Goal: Information Seeking & Learning: Learn about a topic

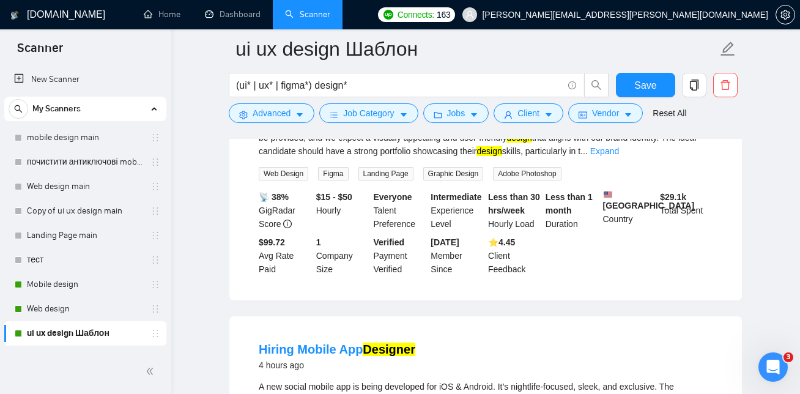
scroll to position [457, 0]
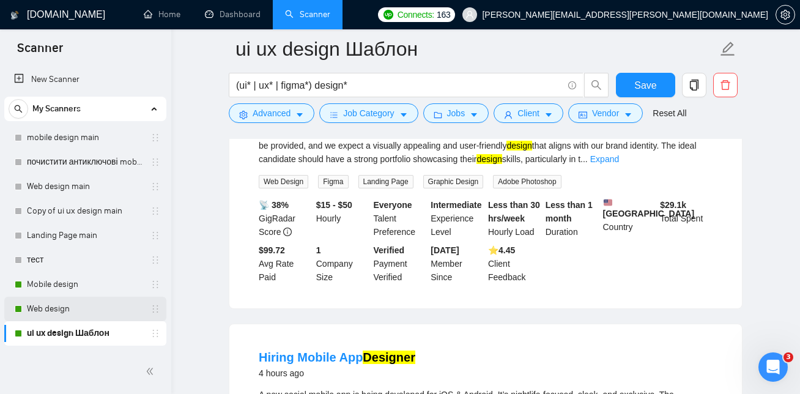
click at [67, 309] on link "Web design" at bounding box center [85, 308] width 116 height 24
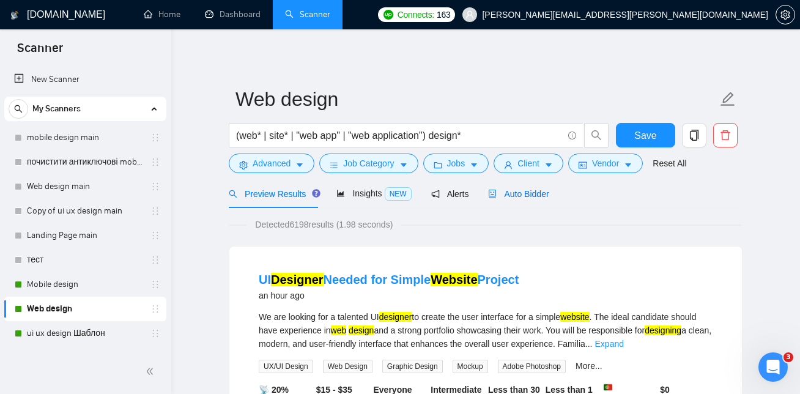
click at [528, 189] on span "Auto Bidder" at bounding box center [518, 194] width 61 height 10
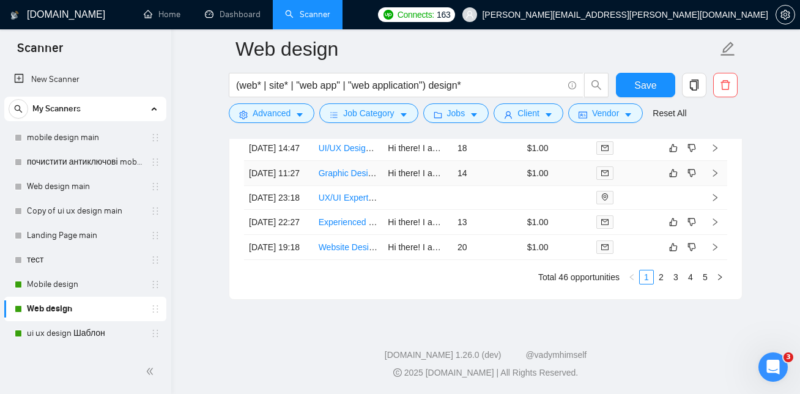
scroll to position [3321, 0]
click at [663, 276] on link "2" at bounding box center [660, 276] width 13 height 13
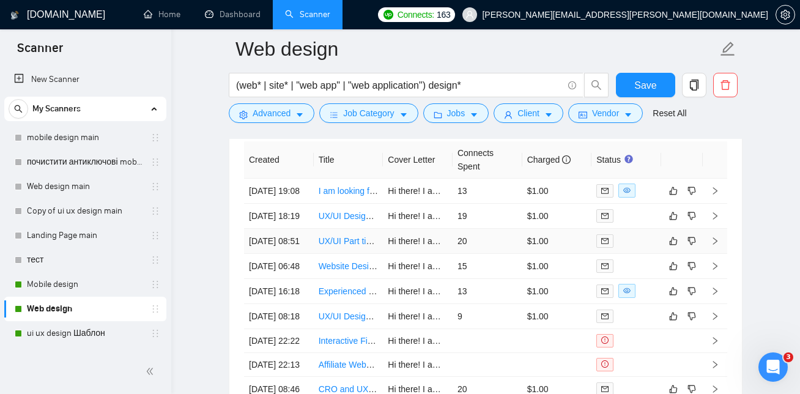
scroll to position [3028, 0]
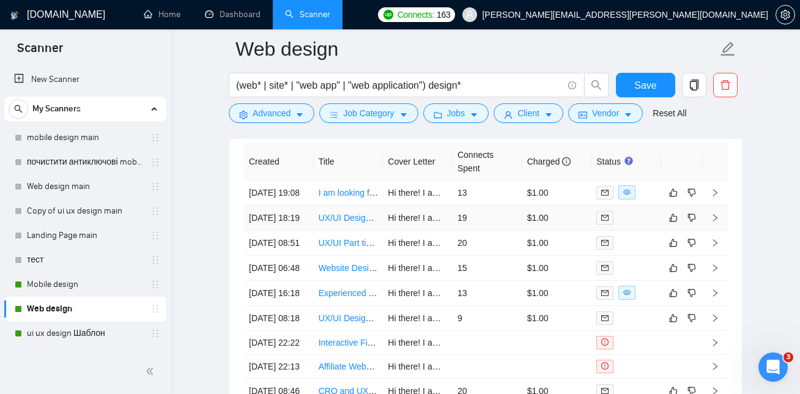
click at [352, 222] on link "UX/UI Designer for web app" at bounding box center [371, 218] width 106 height 10
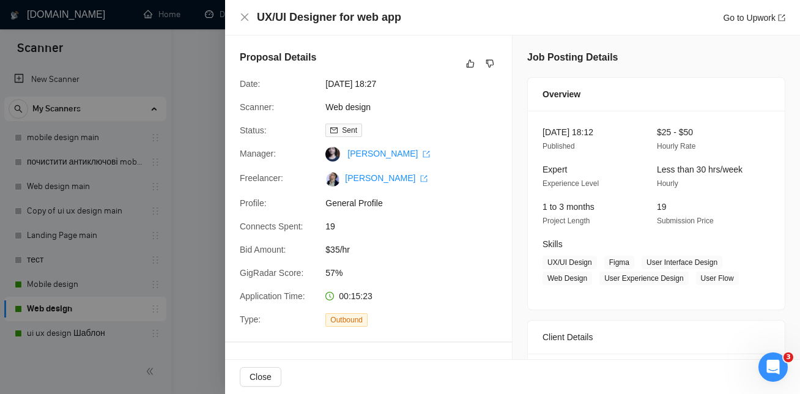
click at [182, 167] on div at bounding box center [400, 197] width 800 height 394
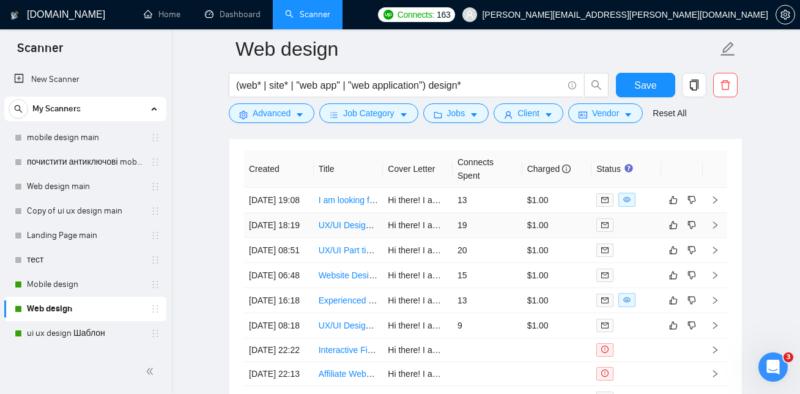
scroll to position [3019, 0]
click at [353, 206] on link "I am looking for a completely new landing page (Minimalist Swiss Design)" at bounding box center [457, 201] width 278 height 10
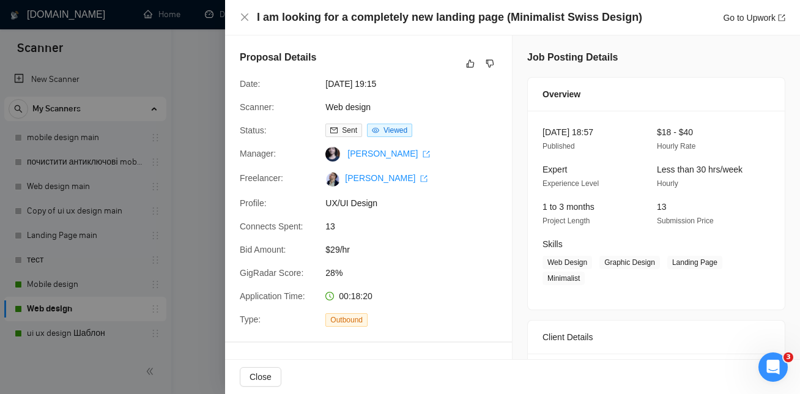
click at [185, 218] on div at bounding box center [400, 197] width 800 height 394
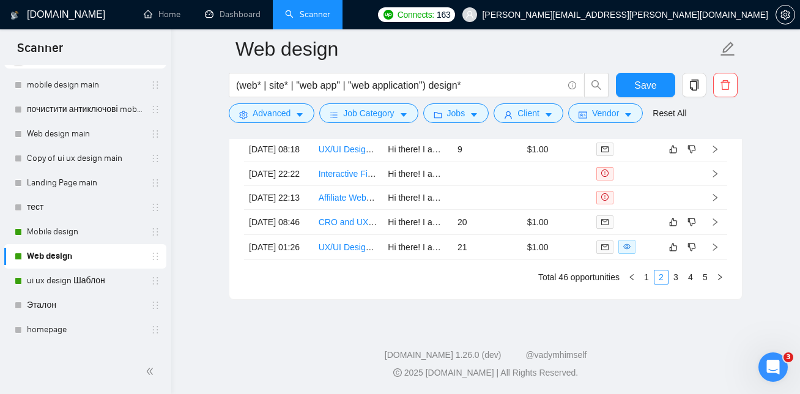
scroll to position [83, 0]
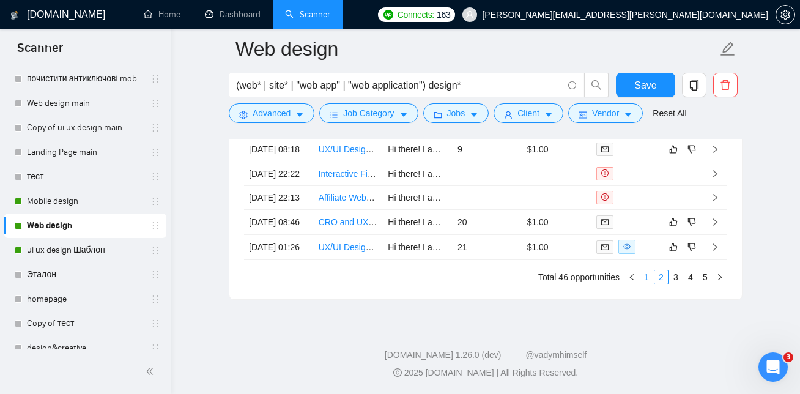
click at [647, 279] on link "1" at bounding box center [645, 276] width 13 height 13
click at [353, 252] on link "Website Designer Needed for Template Creation" at bounding box center [410, 247] width 184 height 10
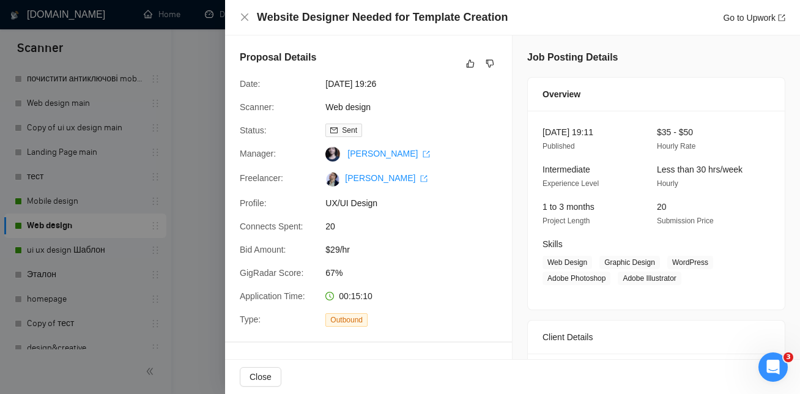
click at [151, 125] on div at bounding box center [400, 197] width 800 height 394
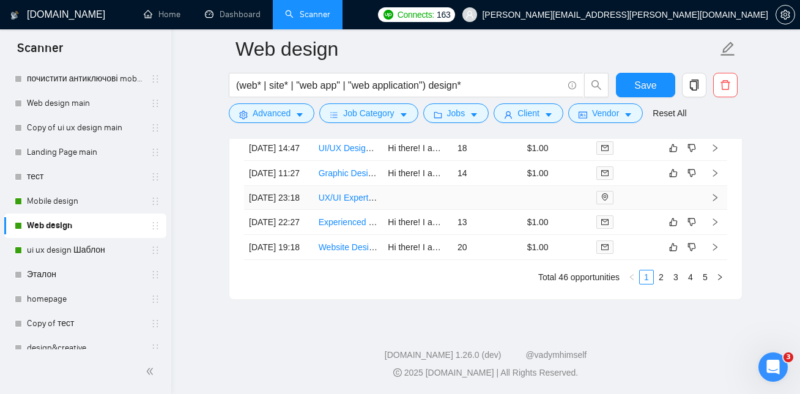
scroll to position [3218, 0]
click at [355, 227] on link "Experienced Graphic Designer for Premium Web and App Design" at bounding box center [442, 222] width 248 height 10
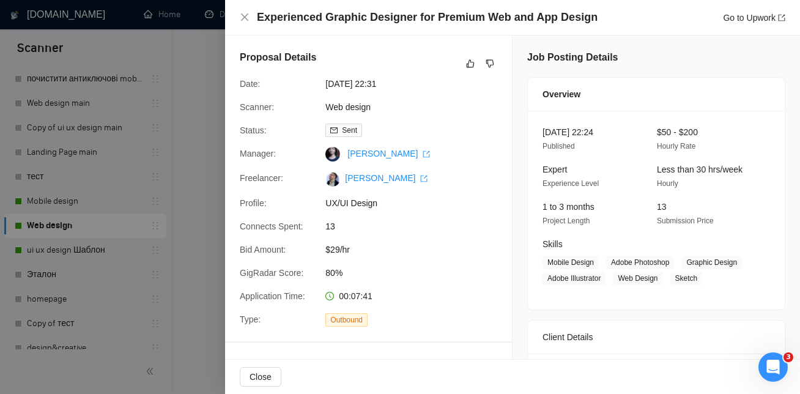
click at [172, 112] on div at bounding box center [400, 197] width 800 height 394
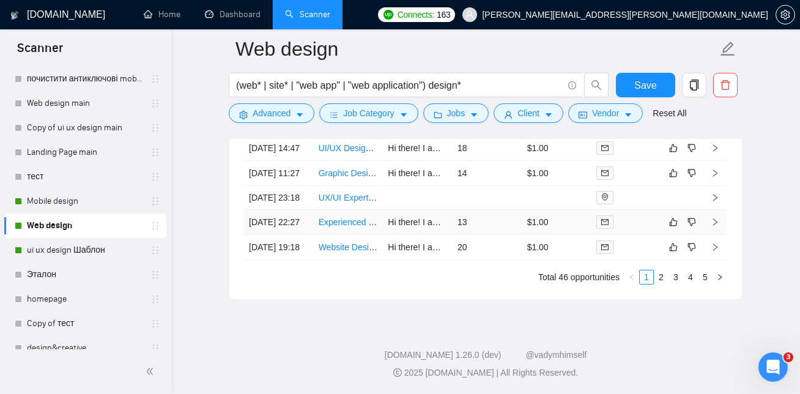
scroll to position [3193, 0]
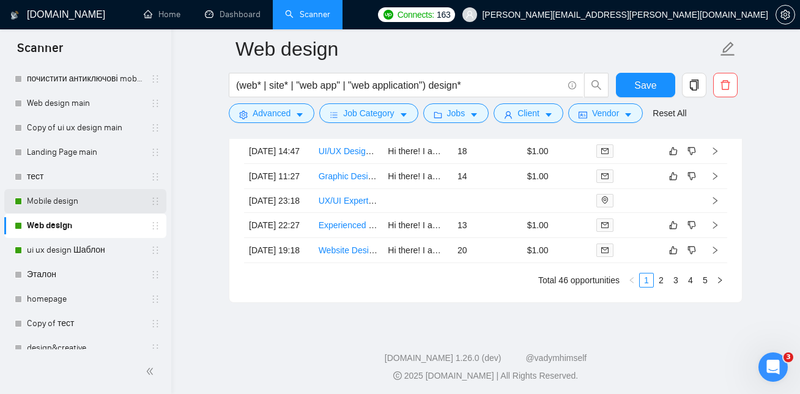
click at [79, 196] on link "Mobile design" at bounding box center [85, 201] width 116 height 24
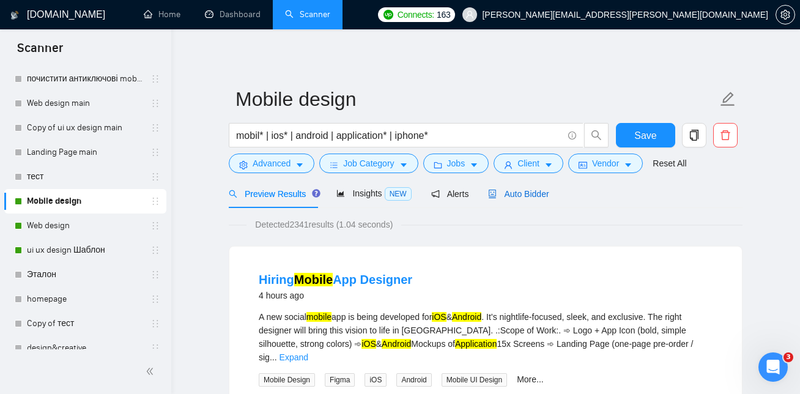
click at [516, 191] on span "Auto Bidder" at bounding box center [518, 194] width 61 height 10
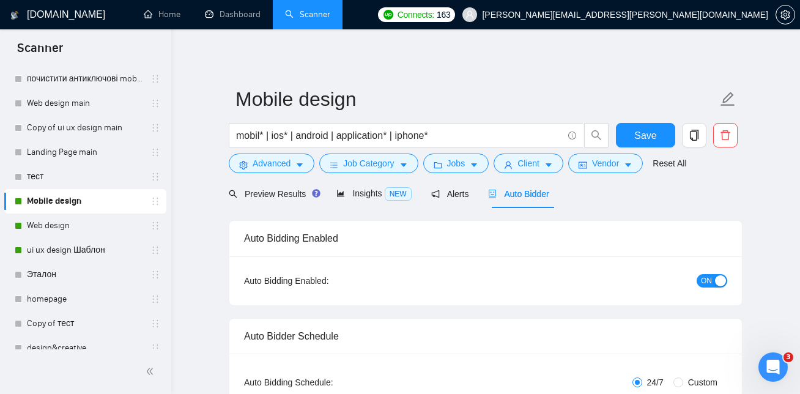
checkbox input "true"
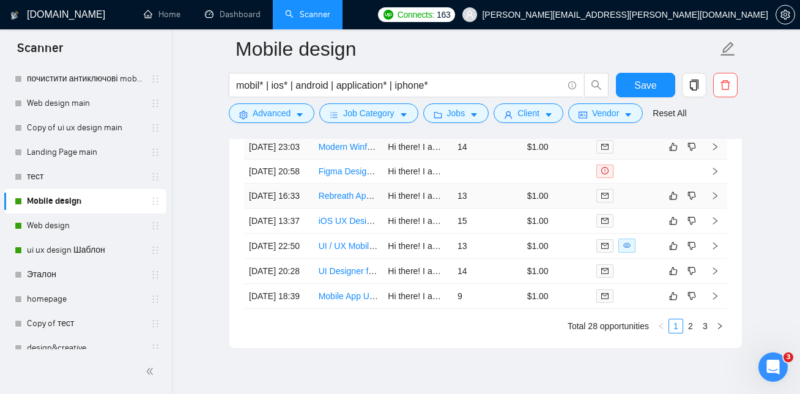
scroll to position [3322, 0]
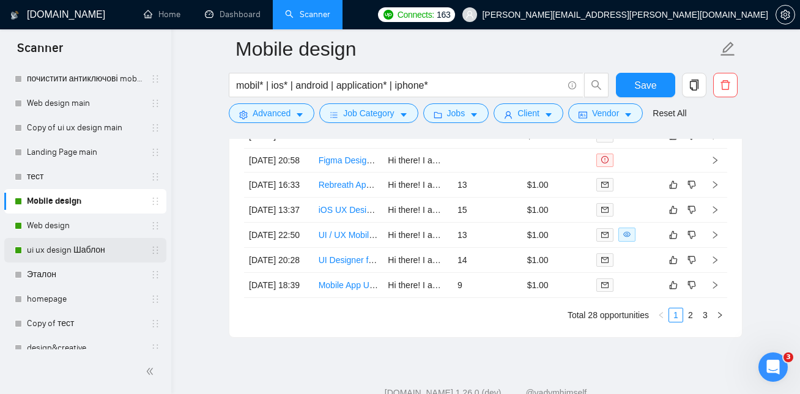
click at [92, 246] on link "ui ux design Шаблон" at bounding box center [85, 250] width 116 height 24
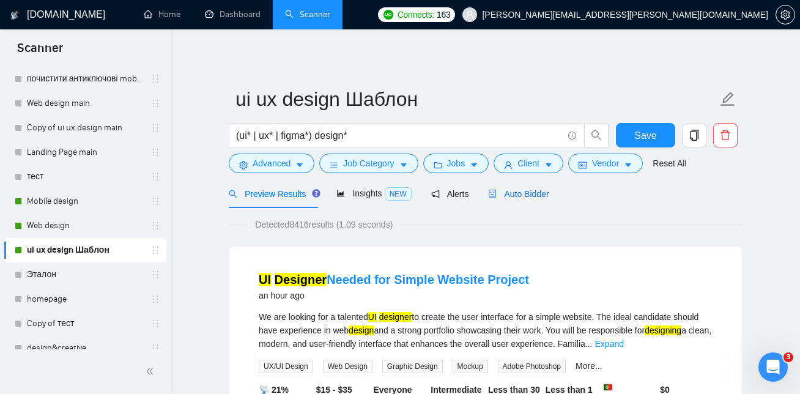
click at [539, 194] on span "Auto Bidder" at bounding box center [518, 194] width 61 height 10
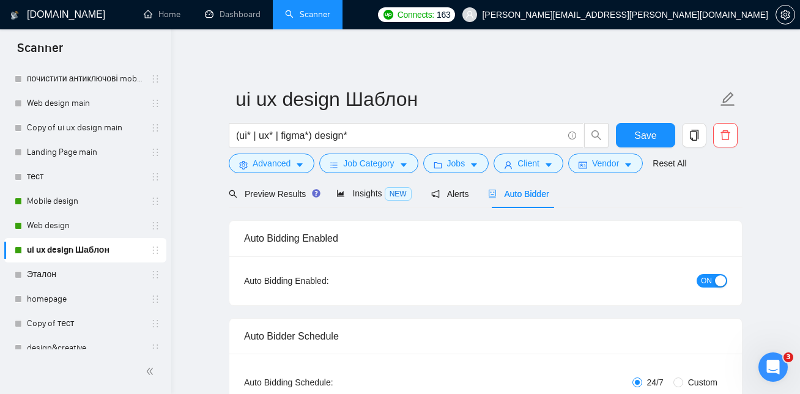
checkbox input "true"
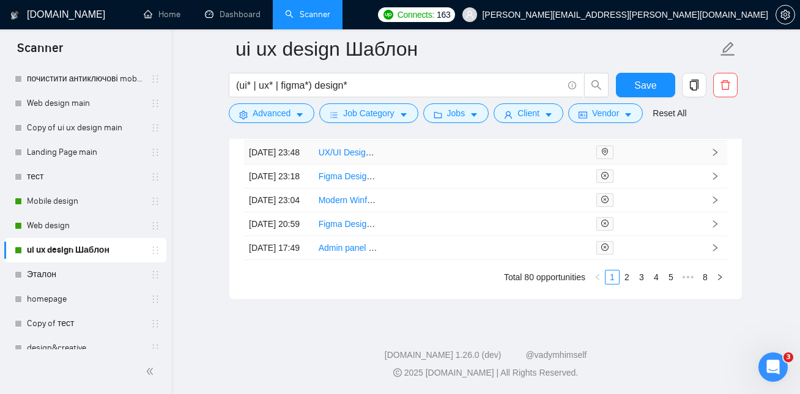
scroll to position [3505, 0]
click at [630, 277] on link "2" at bounding box center [626, 276] width 13 height 13
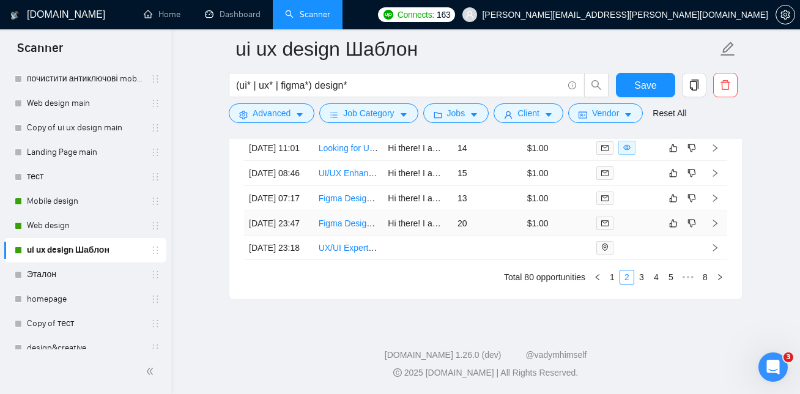
scroll to position [3489, 0]
click at [640, 284] on link "3" at bounding box center [640, 276] width 13 height 13
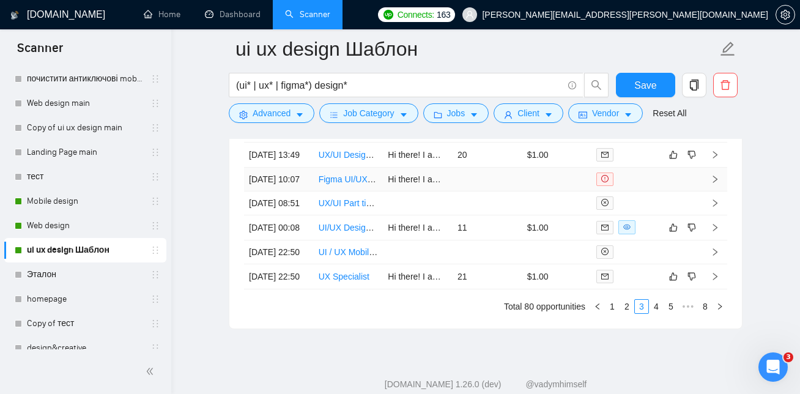
scroll to position [3330, 0]
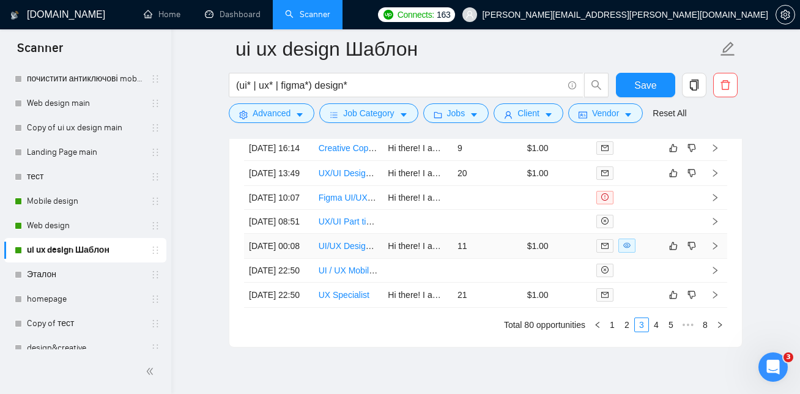
click at [366, 251] on link "UI/UX Designer Needed for Product Mockups (Restaurant Tech Startup)" at bounding box center [454, 246] width 273 height 10
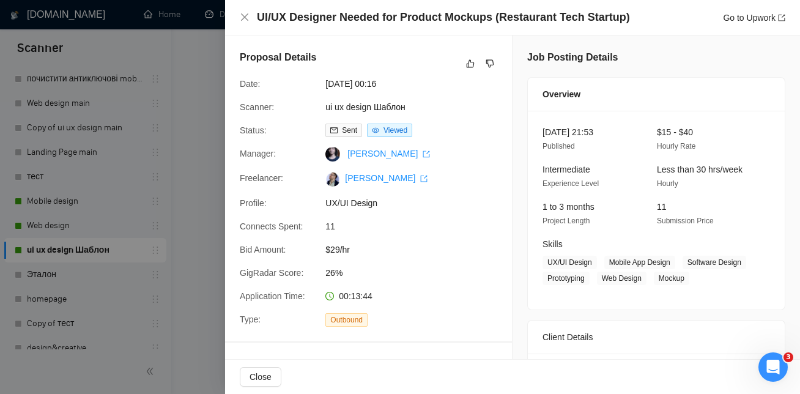
click at [120, 173] on div at bounding box center [400, 197] width 800 height 394
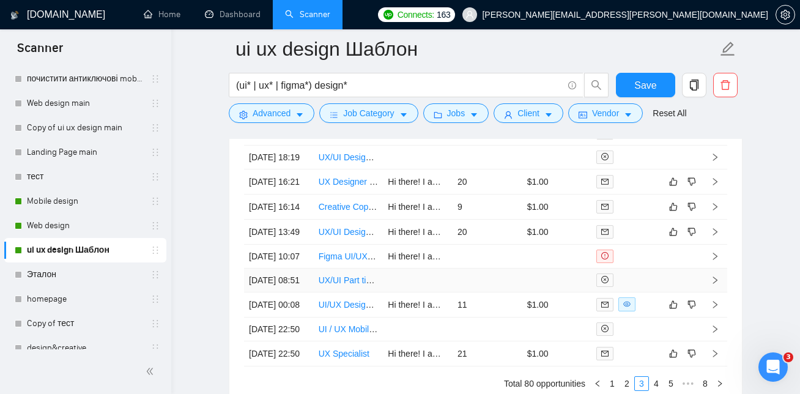
scroll to position [3264, 0]
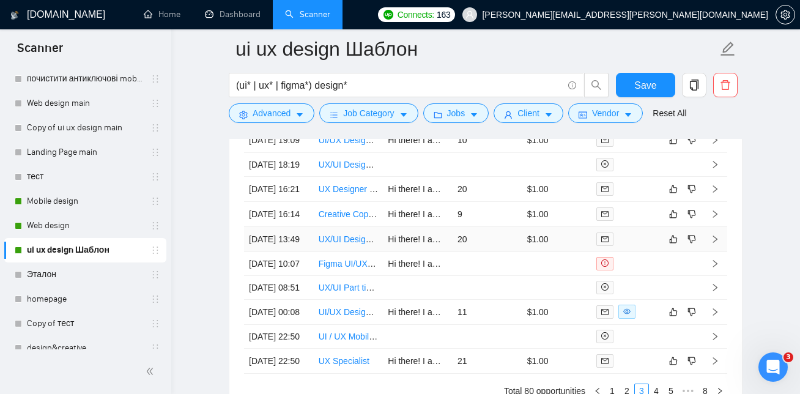
click at [340, 244] on link "UX/UI Designer – E-Commerce Platform" at bounding box center [394, 239] width 153 height 10
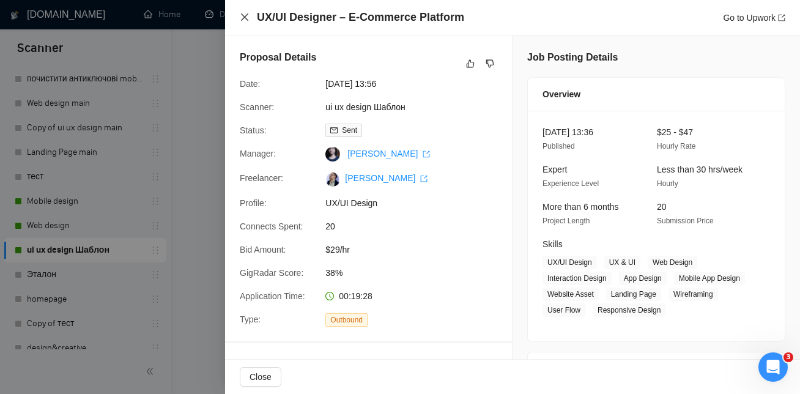
click at [241, 17] on icon "close" at bounding box center [245, 17] width 10 height 10
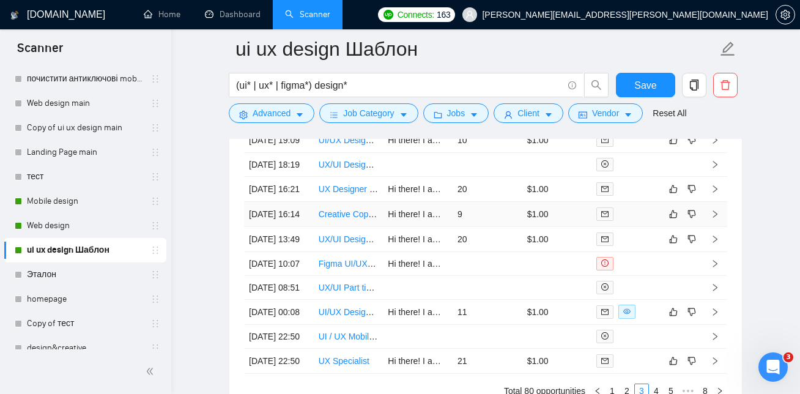
click at [354, 219] on link "Creative Copmany Website design" at bounding box center [383, 214] width 131 height 10
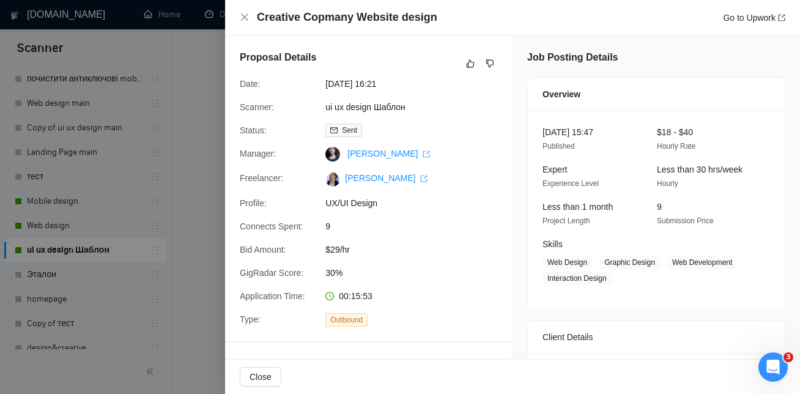
click at [186, 145] on div at bounding box center [400, 197] width 800 height 394
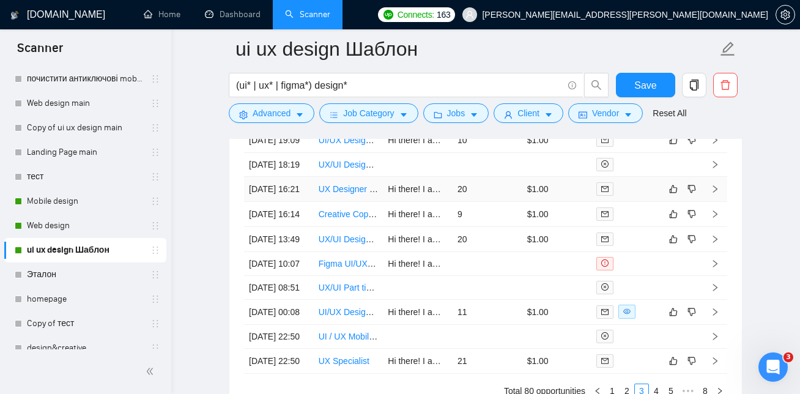
click at [347, 194] on link "UX Designer for AI Knowledge Platform (Education x B2B SaaS)" at bounding box center [440, 189] width 245 height 10
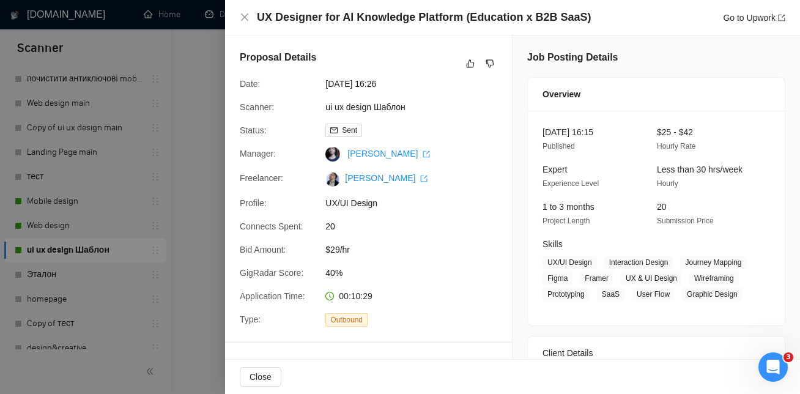
click at [136, 149] on div at bounding box center [400, 197] width 800 height 394
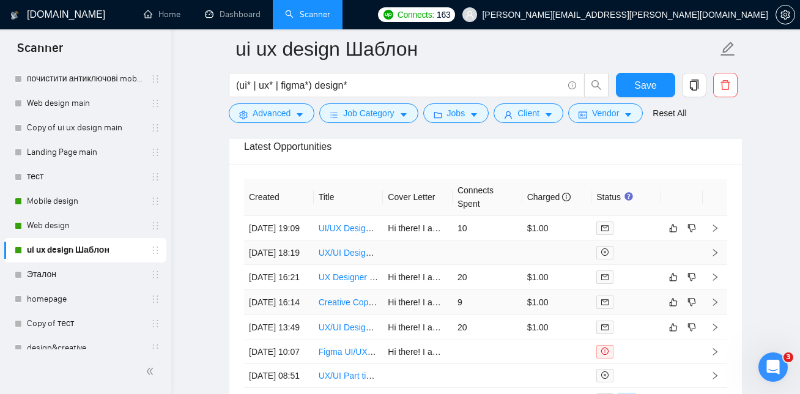
scroll to position [3162, 0]
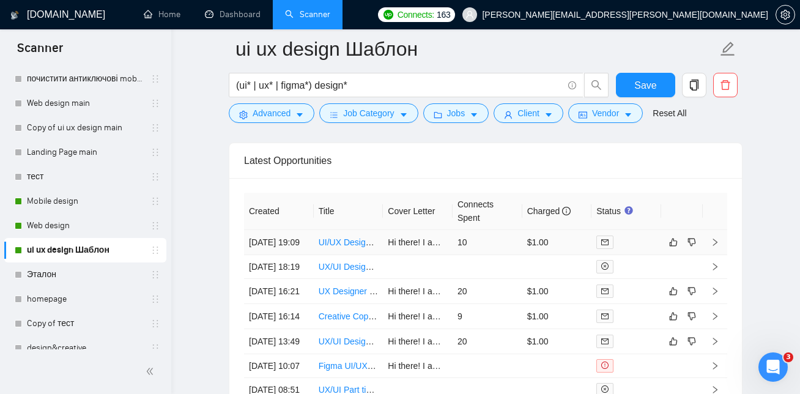
click at [364, 247] on link "UI/UX Designer for SaaS Product in Figma and PowerPoint" at bounding box center [430, 242] width 225 height 10
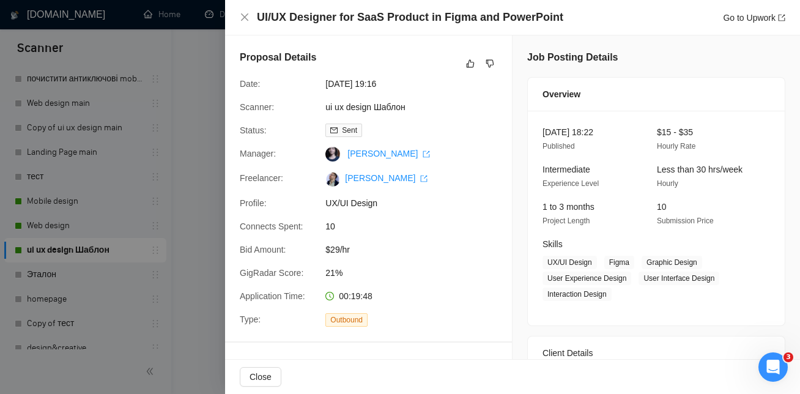
click at [130, 162] on div at bounding box center [400, 197] width 800 height 394
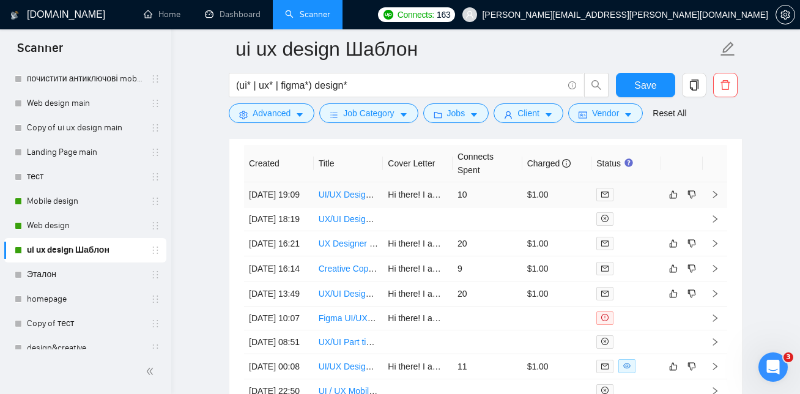
scroll to position [3212, 0]
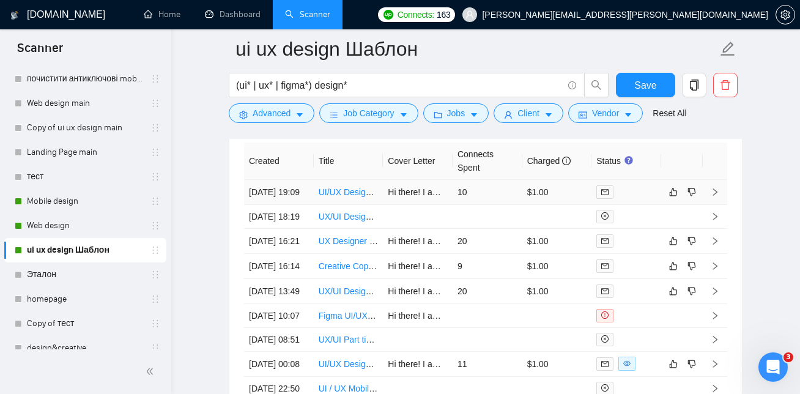
click at [350, 197] on link "UI/UX Designer for SaaS Product in Figma and PowerPoint" at bounding box center [430, 192] width 225 height 10
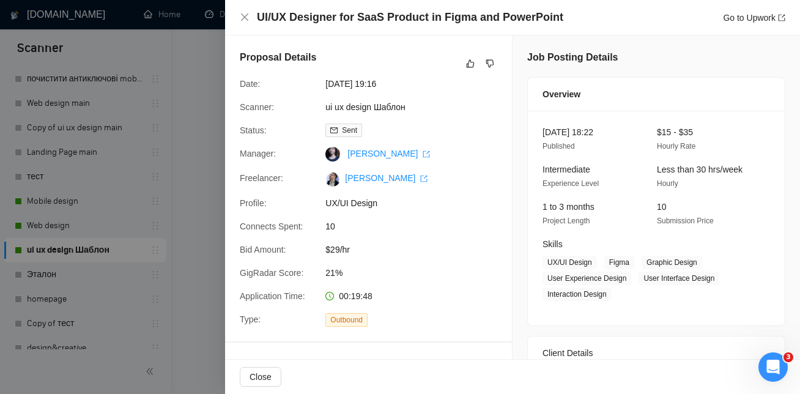
click at [146, 148] on div at bounding box center [400, 197] width 800 height 394
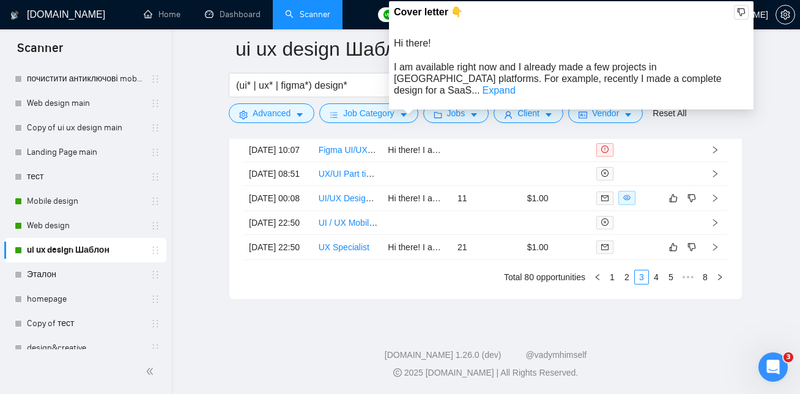
scroll to position [3498, 0]
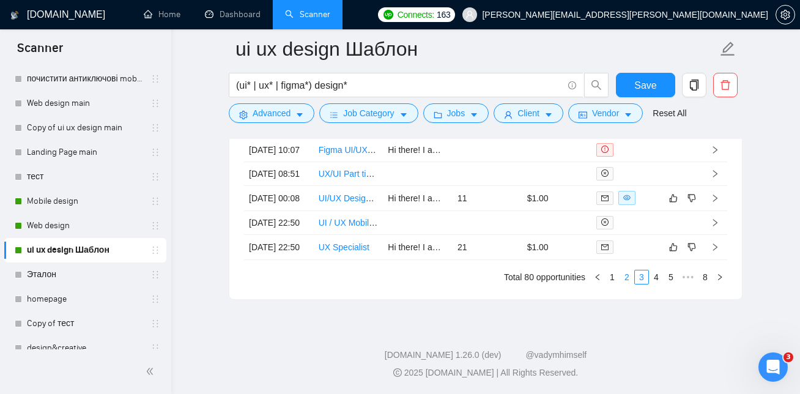
click at [629, 284] on link "2" at bounding box center [626, 276] width 13 height 13
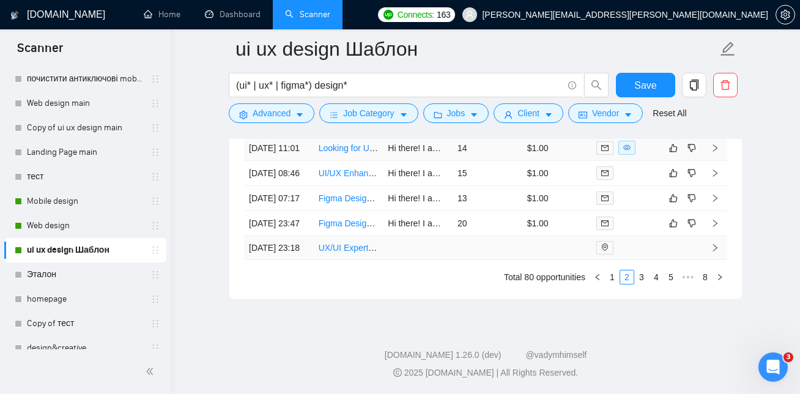
scroll to position [3416, 0]
click at [354, 228] on link "Figma Designer Needed for Apple Vision Pro App Mockup" at bounding box center [427, 223] width 219 height 10
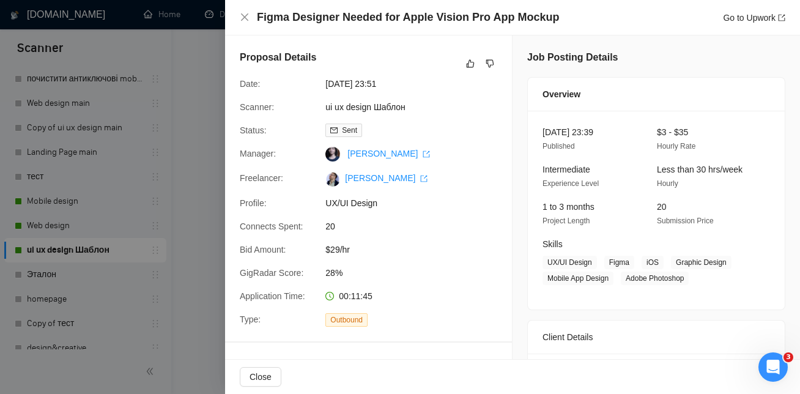
click at [194, 180] on div at bounding box center [400, 197] width 800 height 394
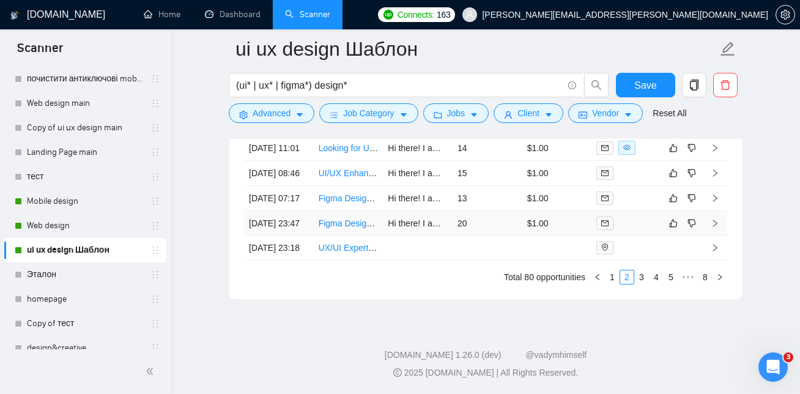
scroll to position [3505, 0]
click at [645, 277] on link "3" at bounding box center [640, 276] width 13 height 13
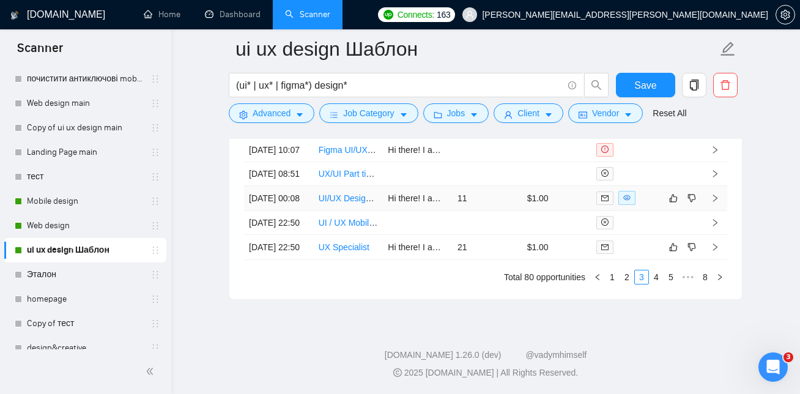
scroll to position [3481, 0]
click at [631, 284] on link "2" at bounding box center [626, 276] width 13 height 13
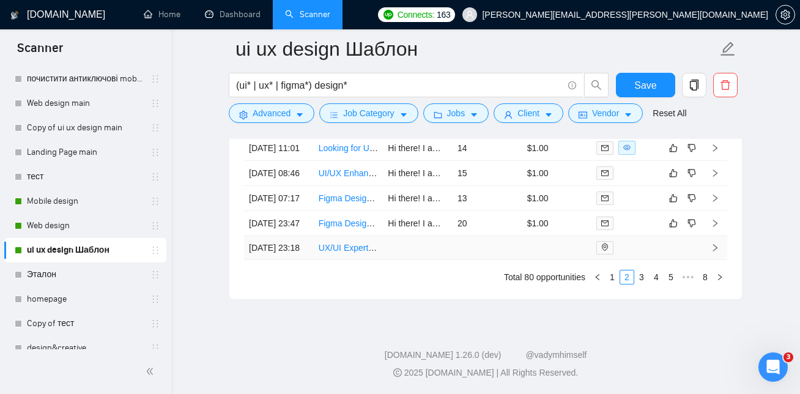
scroll to position [3440, 0]
click at [344, 228] on link "Figma Designer Needed for Apple Vision Pro App Mockup" at bounding box center [427, 223] width 219 height 10
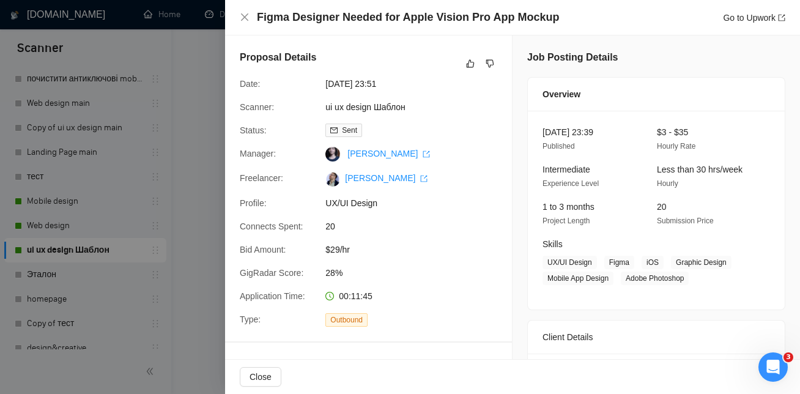
drag, startPoint x: 204, startPoint y: 98, endPoint x: 250, endPoint y: 100, distance: 46.5
click at [204, 98] on div at bounding box center [400, 197] width 800 height 394
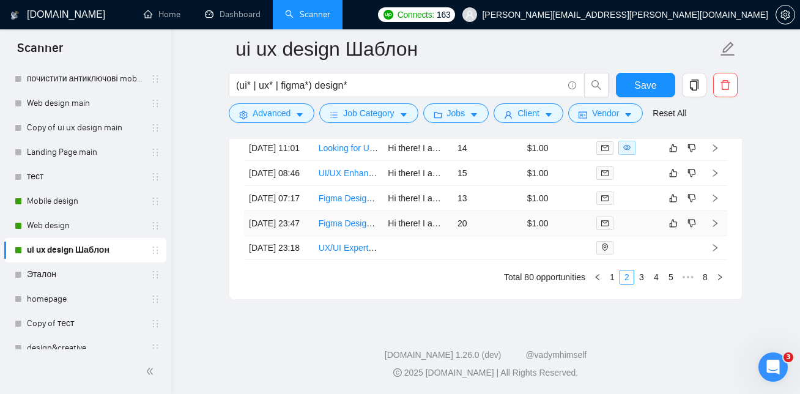
scroll to position [3446, 0]
click at [92, 219] on link "Web design" at bounding box center [85, 225] width 116 height 24
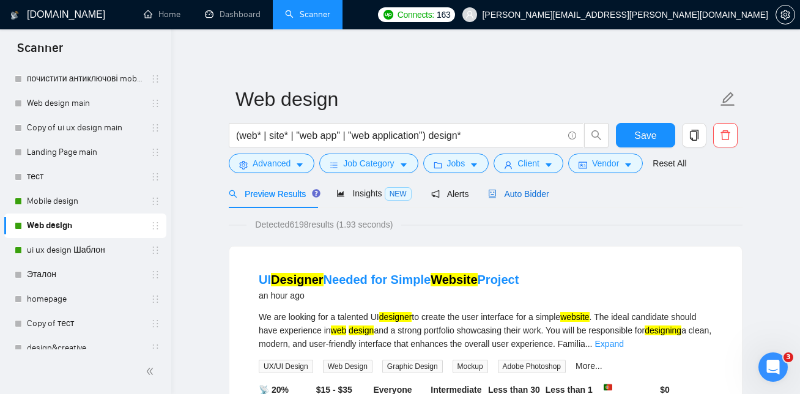
click at [539, 191] on span "Auto Bidder" at bounding box center [518, 194] width 61 height 10
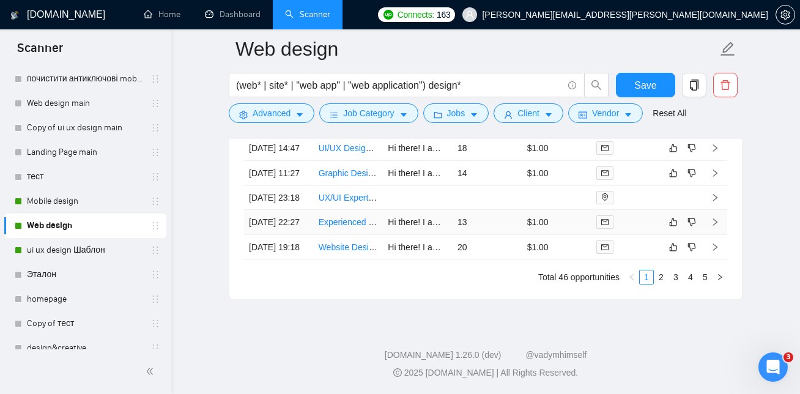
scroll to position [3271, 0]
click at [663, 284] on link "2" at bounding box center [660, 276] width 13 height 13
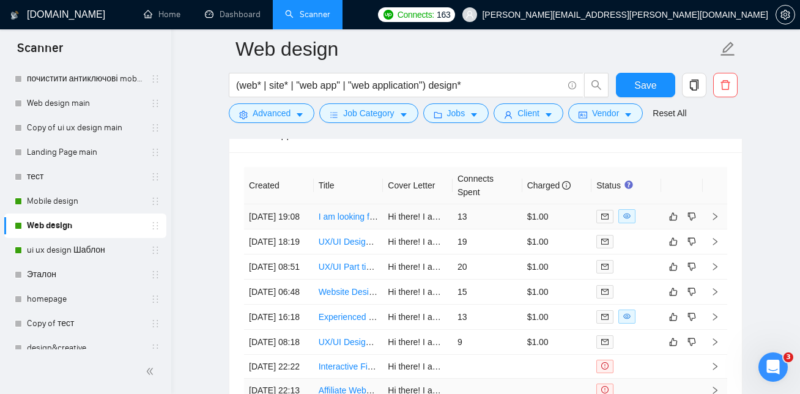
scroll to position [3003, 0]
click at [347, 222] on link "I am looking for a completely new landing page (Minimalist Swiss Design)" at bounding box center [457, 217] width 278 height 10
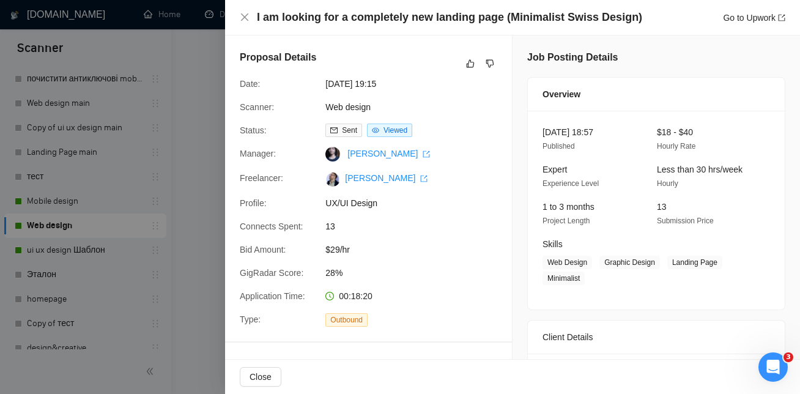
click at [174, 204] on div at bounding box center [400, 197] width 800 height 394
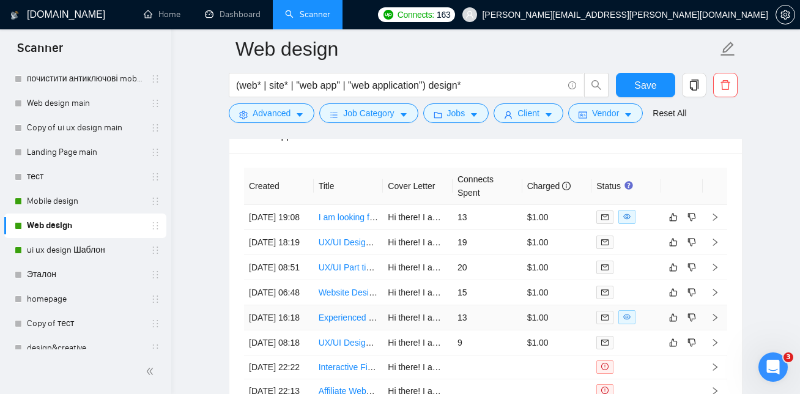
click at [352, 322] on link "Experienced UX/UI designer for social impact MVP – No coding required" at bounding box center [455, 317] width 275 height 10
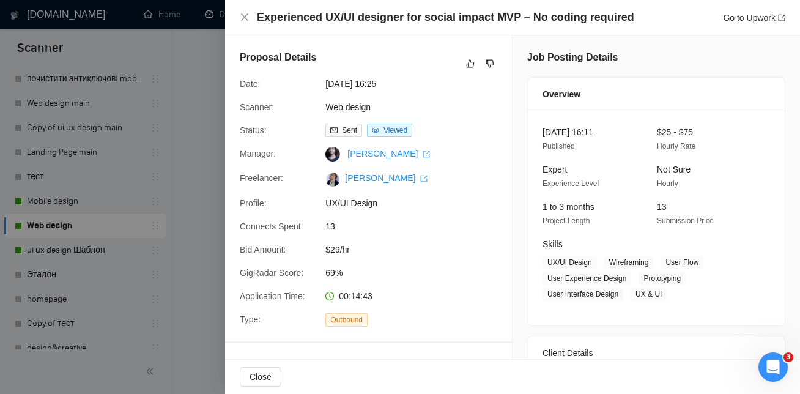
click at [211, 141] on div at bounding box center [400, 197] width 800 height 394
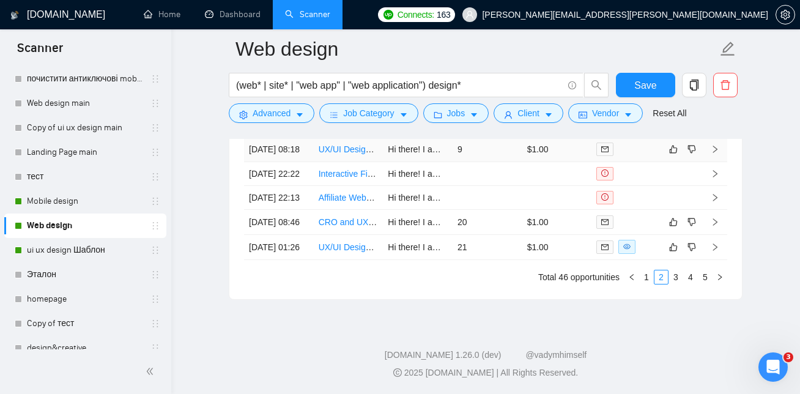
scroll to position [3321, 0]
click at [644, 277] on link "1" at bounding box center [645, 276] width 13 height 13
click at [666, 276] on link "2" at bounding box center [660, 276] width 13 height 13
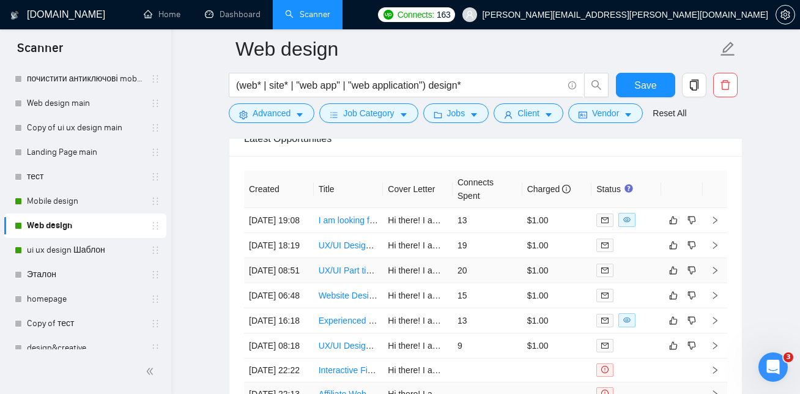
scroll to position [2978, 0]
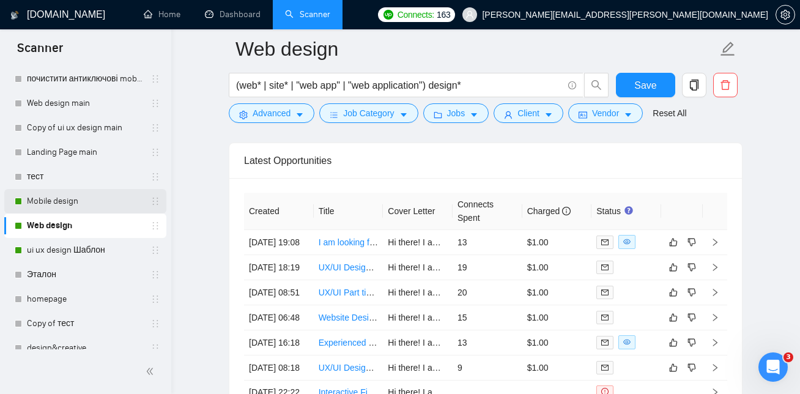
click at [87, 199] on link "Mobile design" at bounding box center [85, 201] width 116 height 24
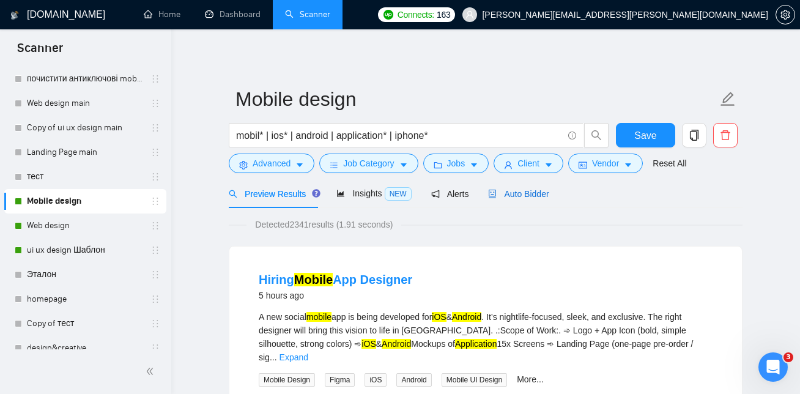
click at [536, 193] on span "Auto Bidder" at bounding box center [518, 194] width 61 height 10
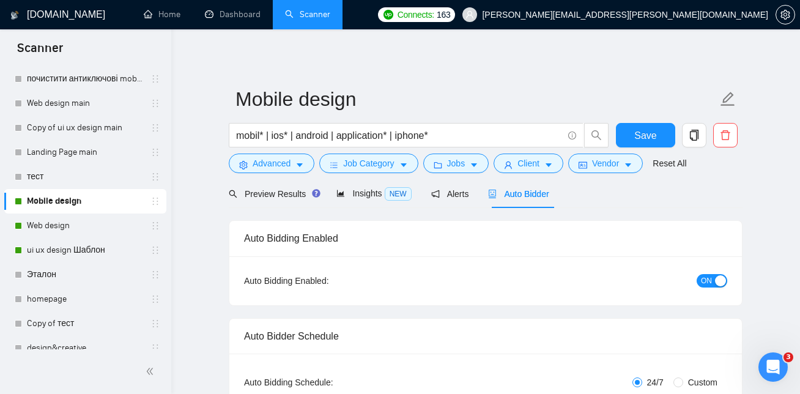
checkbox input "true"
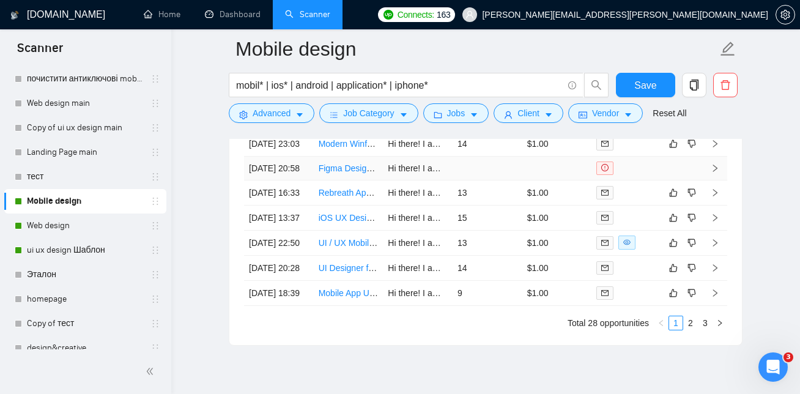
scroll to position [3315, 0]
click at [345, 221] on link "iOS UX Designer for AI App" at bounding box center [370, 216] width 105 height 10
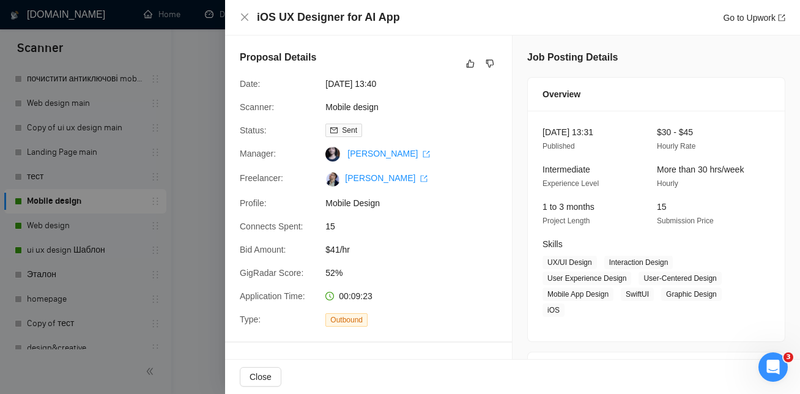
click at [171, 177] on div at bounding box center [400, 197] width 800 height 394
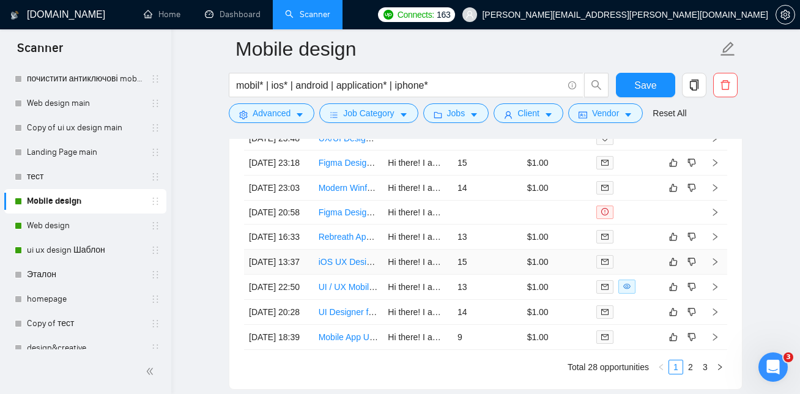
scroll to position [3268, 0]
click at [359, 243] on link "Rebreath App Redesign" at bounding box center [363, 238] width 91 height 10
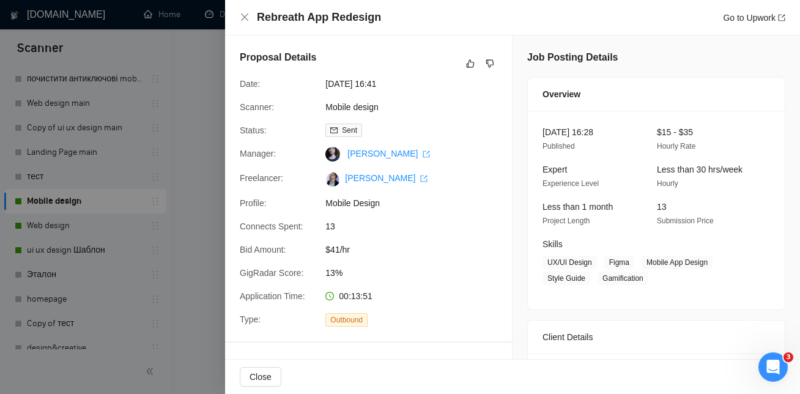
click at [208, 156] on div at bounding box center [400, 197] width 800 height 394
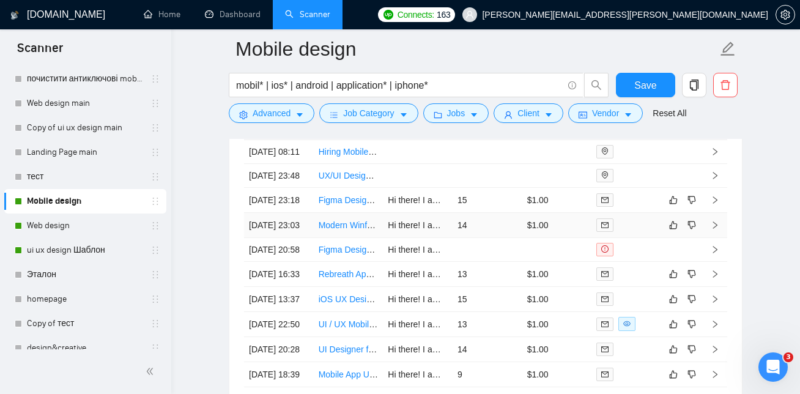
scroll to position [3231, 0]
click at [339, 231] on link "Modern Winform UI Redesign in Visual Studio 2022" at bounding box center [416, 226] width 196 height 10
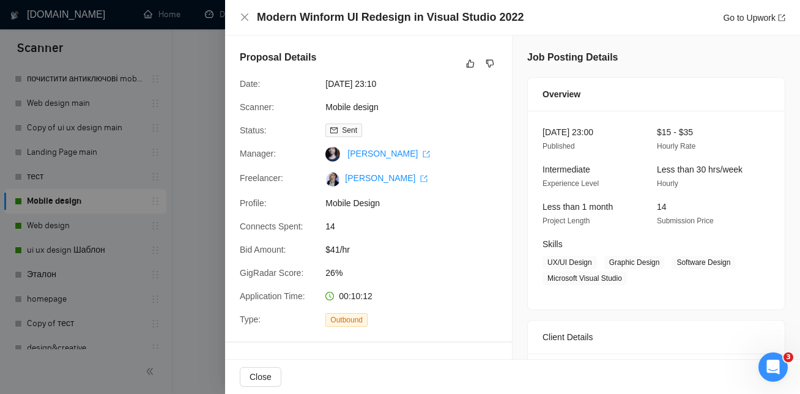
click at [187, 100] on div at bounding box center [400, 197] width 800 height 394
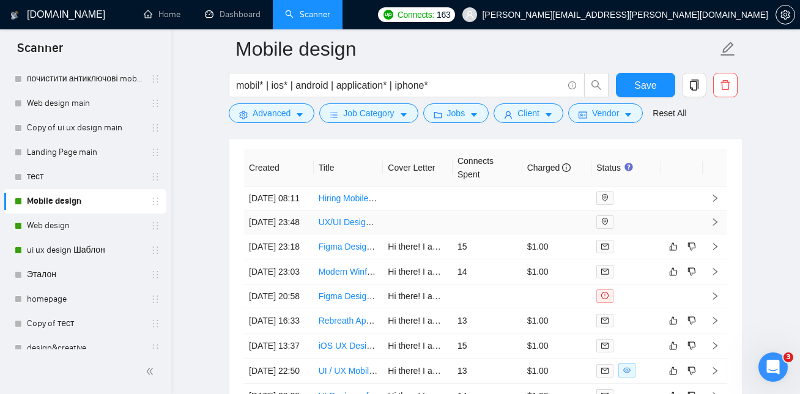
scroll to position [3182, 0]
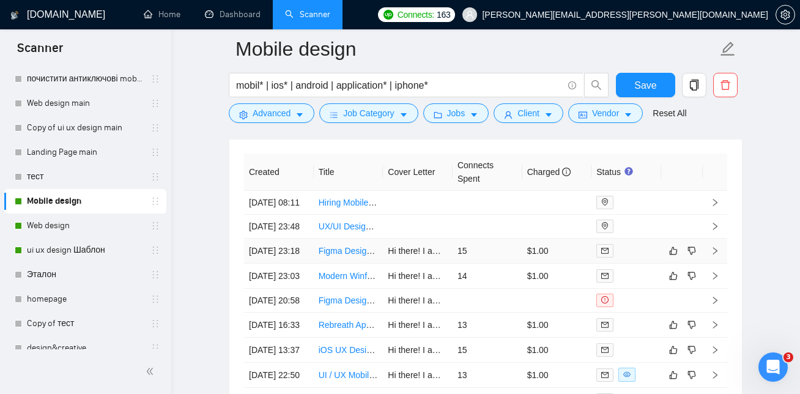
click at [346, 256] on link "Figma Designer for Premium Landing Pages" at bounding box center [402, 251] width 169 height 10
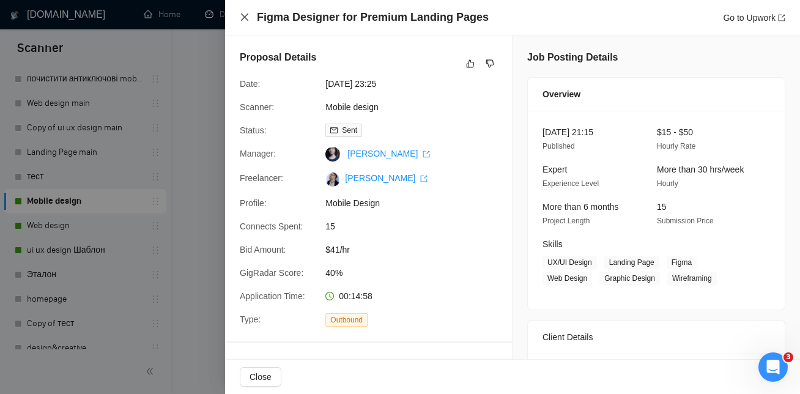
click at [243, 15] on icon "close" at bounding box center [245, 17] width 10 height 10
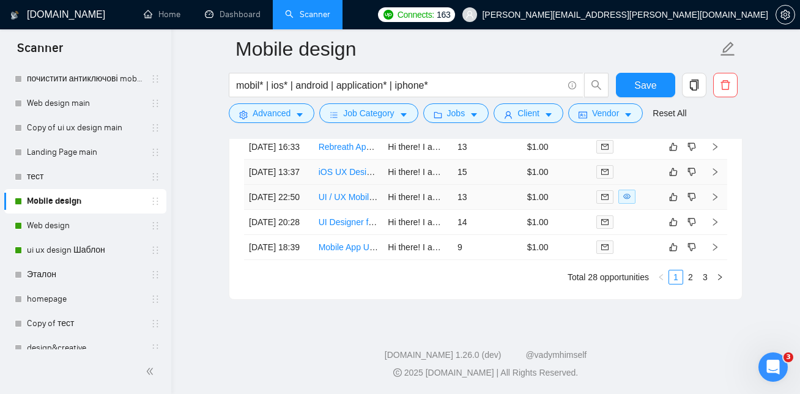
scroll to position [3449, 0]
click at [75, 224] on link "Web design" at bounding box center [85, 225] width 116 height 24
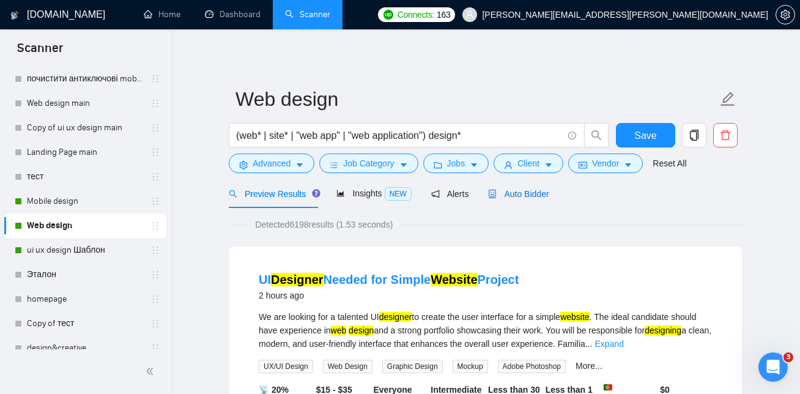
click at [531, 191] on span "Auto Bidder" at bounding box center [518, 194] width 61 height 10
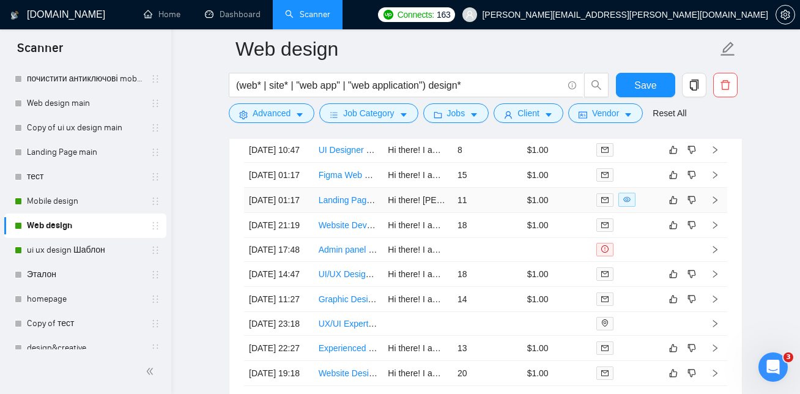
scroll to position [3068, 0]
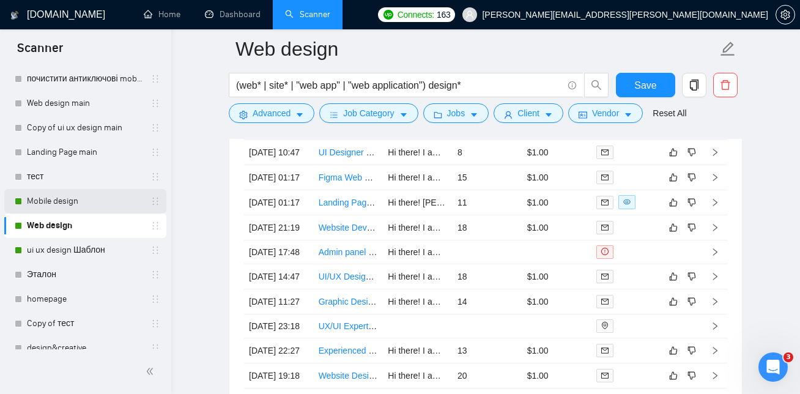
click at [72, 207] on link "Mobile design" at bounding box center [85, 201] width 116 height 24
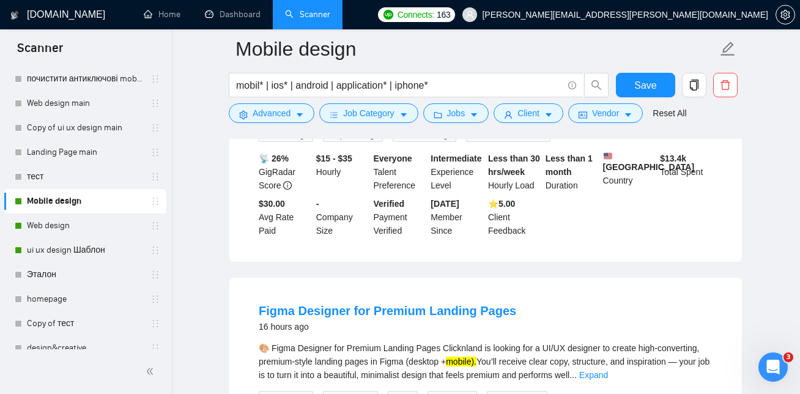
scroll to position [2671, 0]
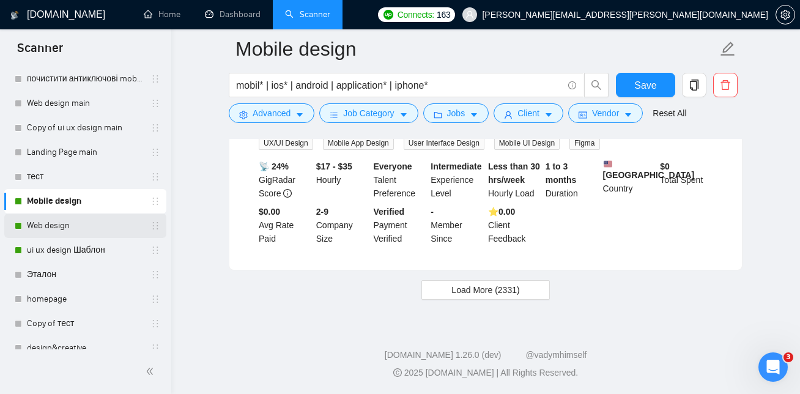
click at [75, 229] on link "Web design" at bounding box center [85, 225] width 116 height 24
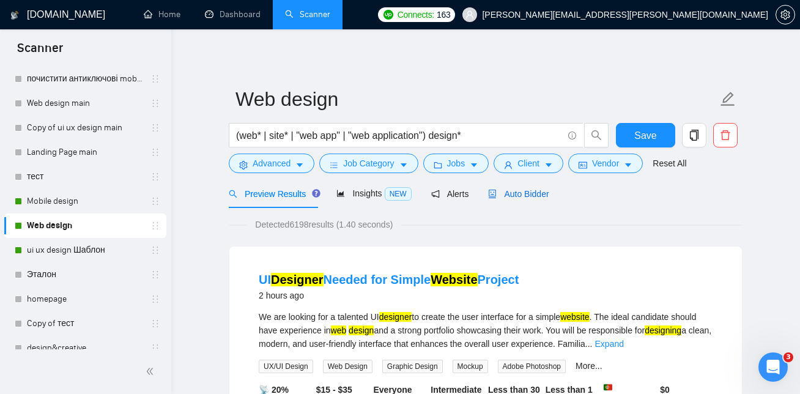
click at [541, 192] on span "Auto Bidder" at bounding box center [518, 194] width 61 height 10
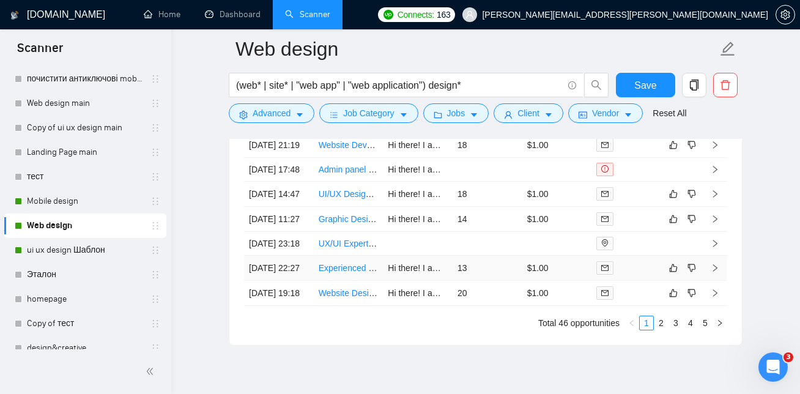
scroll to position [3147, 0]
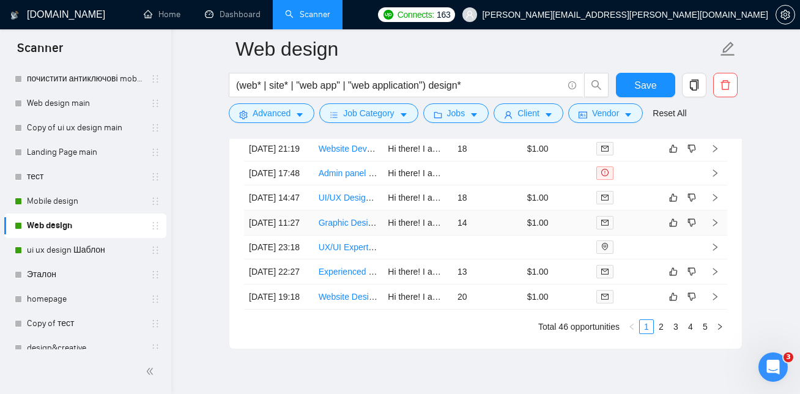
click at [334, 227] on link "Graphic Designer Needed for Modern AI Product Logo" at bounding box center [421, 223] width 206 height 10
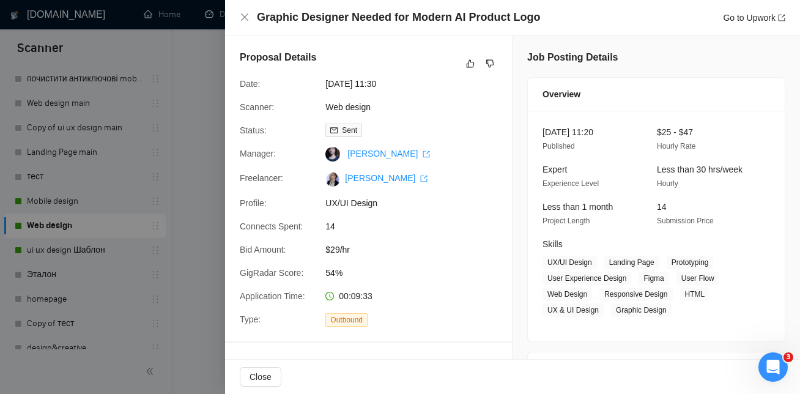
click at [139, 143] on div at bounding box center [400, 197] width 800 height 394
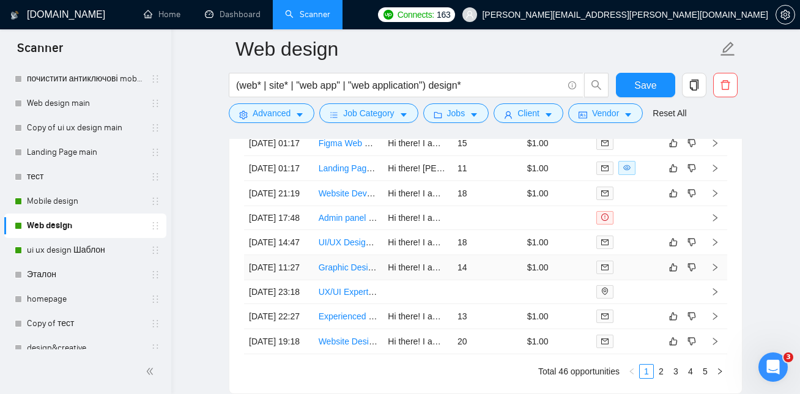
scroll to position [3102, 0]
click at [337, 248] on link "UI/UX Designer Needed for Integration Cards and Visuals" at bounding box center [427, 243] width 219 height 10
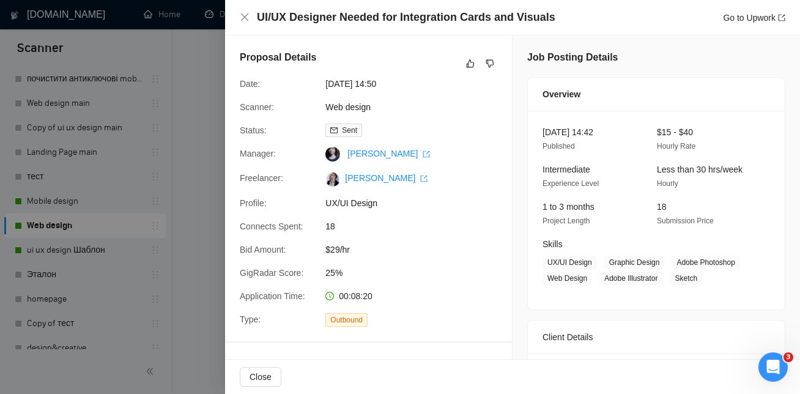
click at [182, 106] on div at bounding box center [400, 197] width 800 height 394
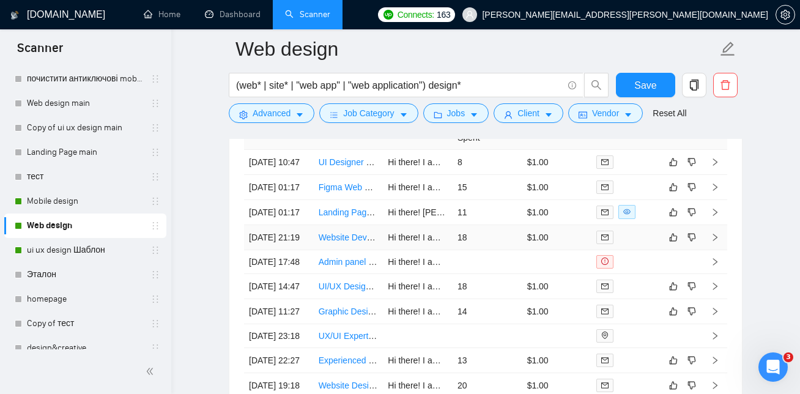
scroll to position [3057, 0]
click at [354, 243] on link "Website Development and Content Population Needed" at bounding box center [422, 239] width 208 height 10
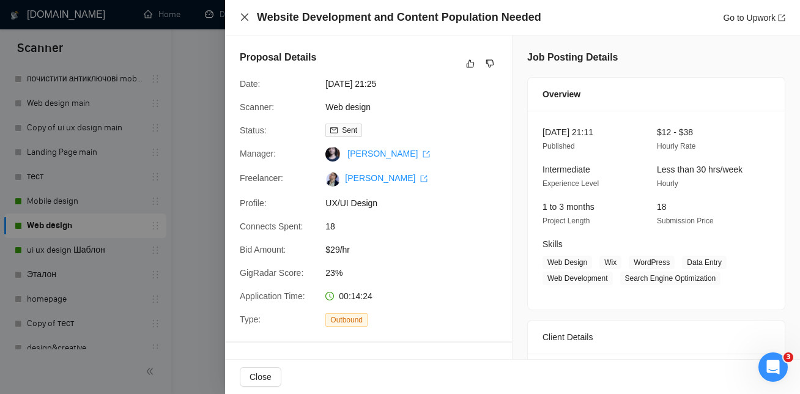
click at [245, 14] on icon "close" at bounding box center [245, 17] width 10 height 10
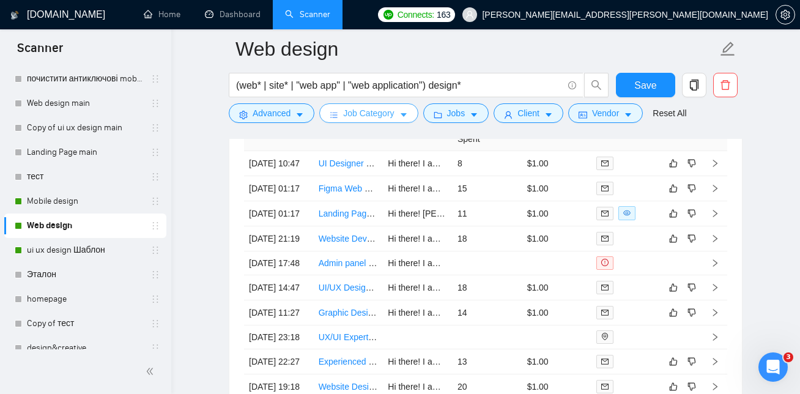
click at [365, 112] on span "Job Category" at bounding box center [368, 112] width 51 height 13
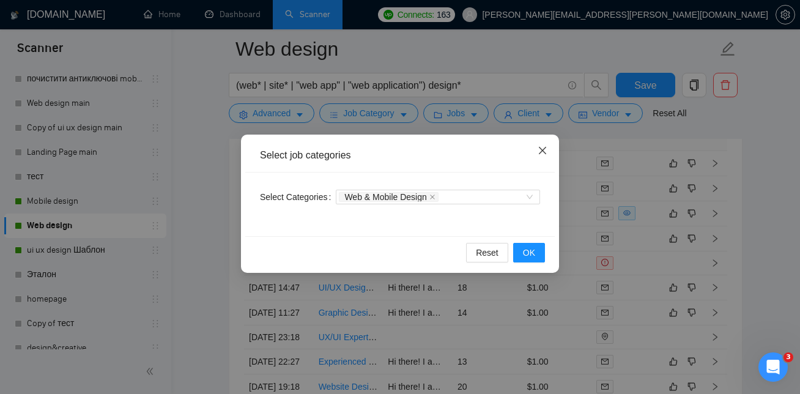
click at [544, 149] on icon "close" at bounding box center [542, 150] width 7 height 7
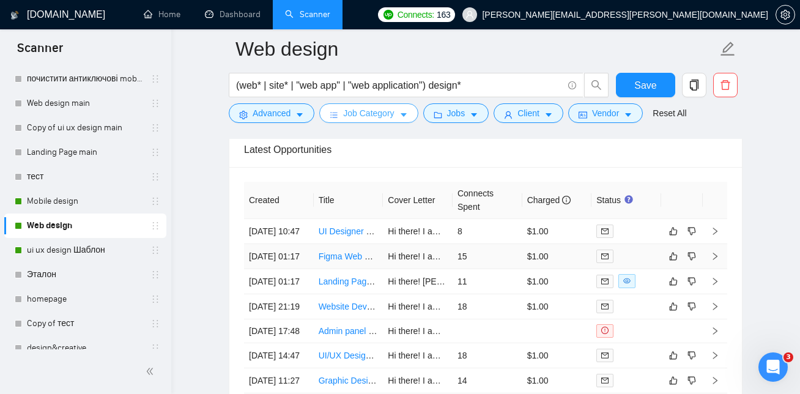
scroll to position [2988, 0]
click at [356, 287] on link "Landing Page Design for Local Service Company" at bounding box center [411, 283] width 187 height 10
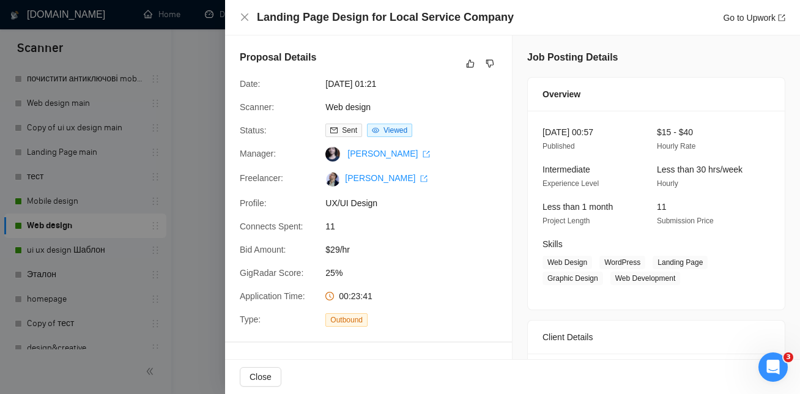
click at [195, 176] on div at bounding box center [400, 197] width 800 height 394
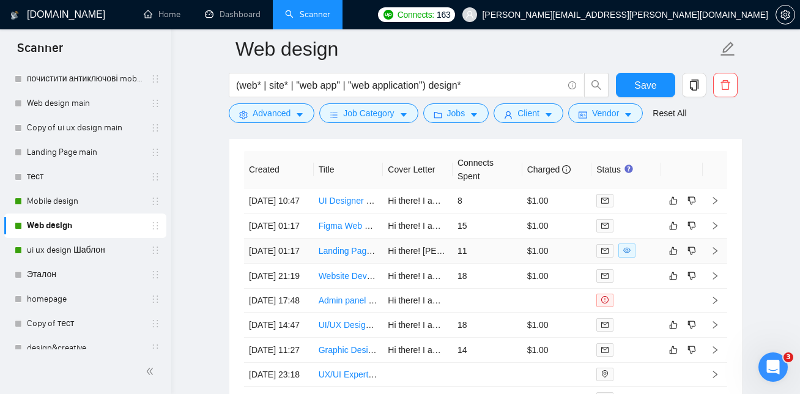
scroll to position [3036, 0]
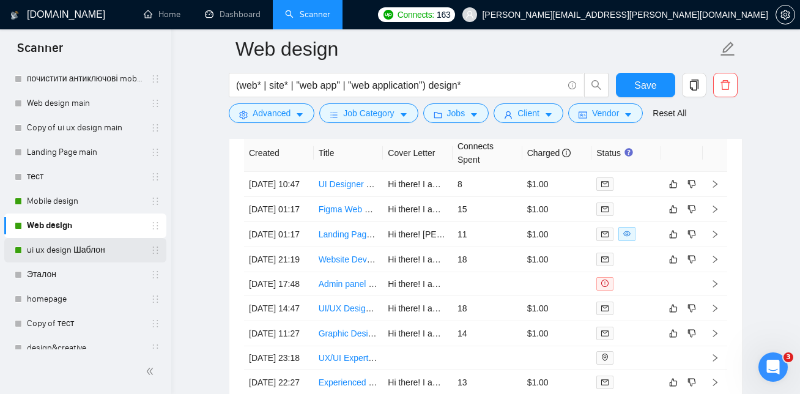
click at [98, 246] on link "ui ux design Шаблон" at bounding box center [85, 250] width 116 height 24
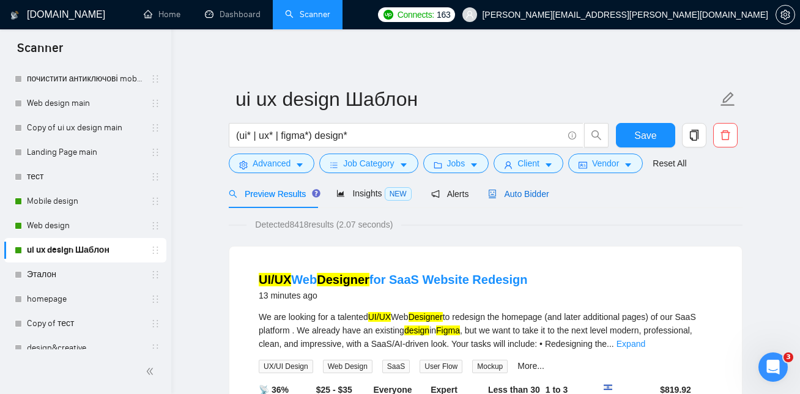
click at [521, 191] on span "Auto Bidder" at bounding box center [518, 194] width 61 height 10
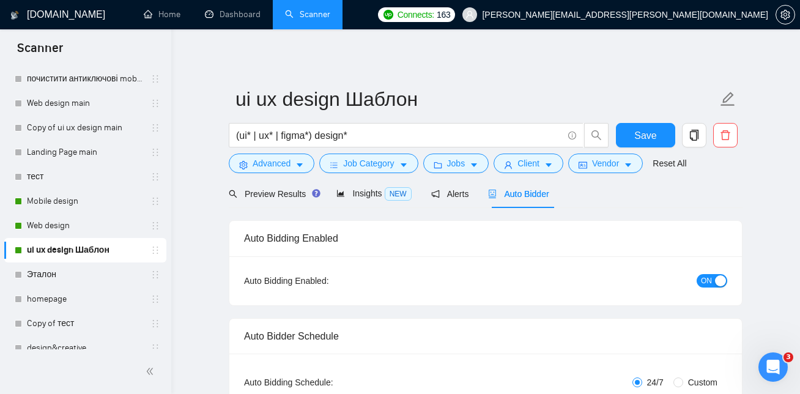
checkbox input "true"
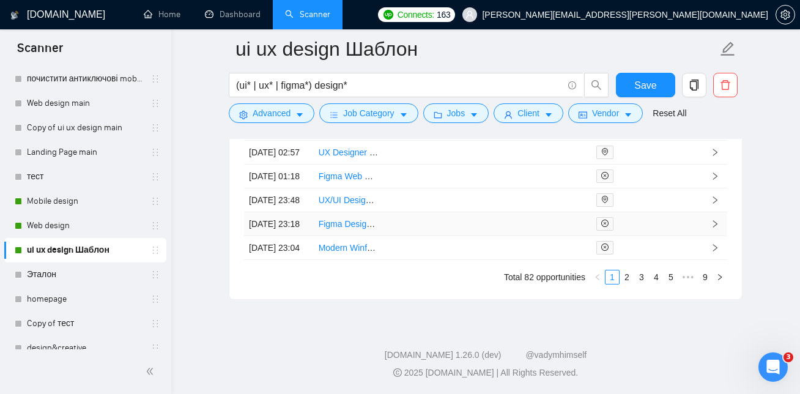
scroll to position [3430, 0]
click at [626, 284] on link "2" at bounding box center [626, 276] width 13 height 13
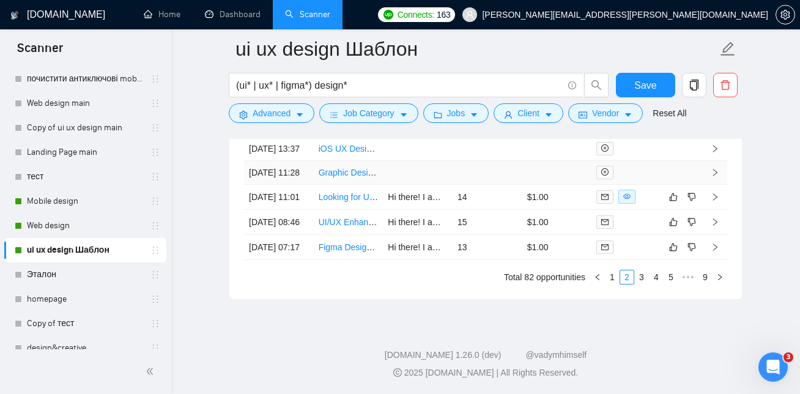
scroll to position [3444, 0]
click at [637, 284] on link "3" at bounding box center [640, 276] width 13 height 13
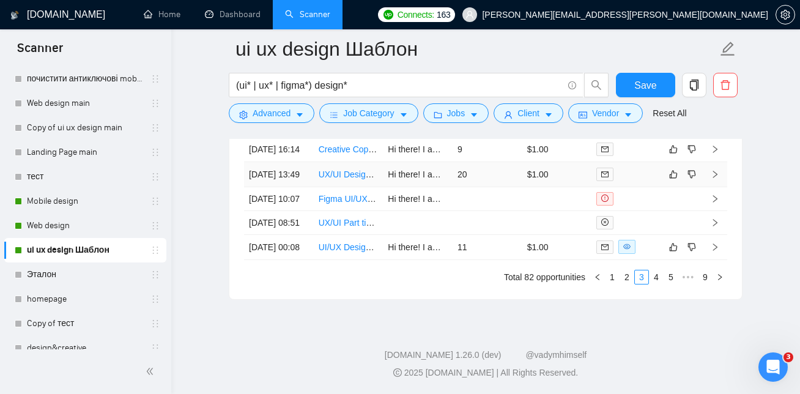
scroll to position [3505, 0]
click at [625, 273] on link "2" at bounding box center [626, 276] width 13 height 13
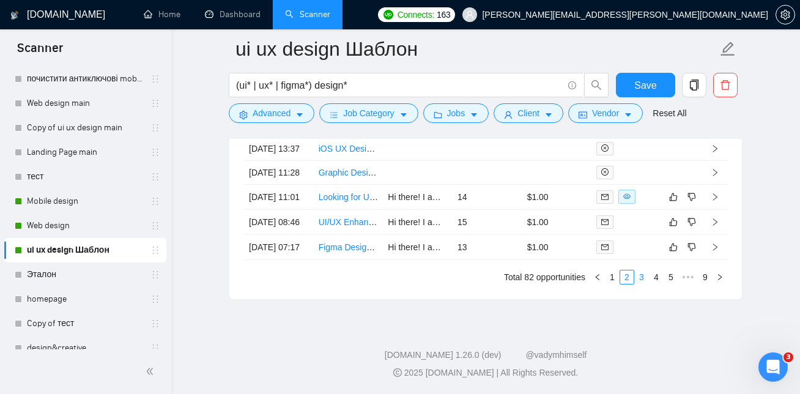
click at [644, 279] on link "3" at bounding box center [640, 276] width 13 height 13
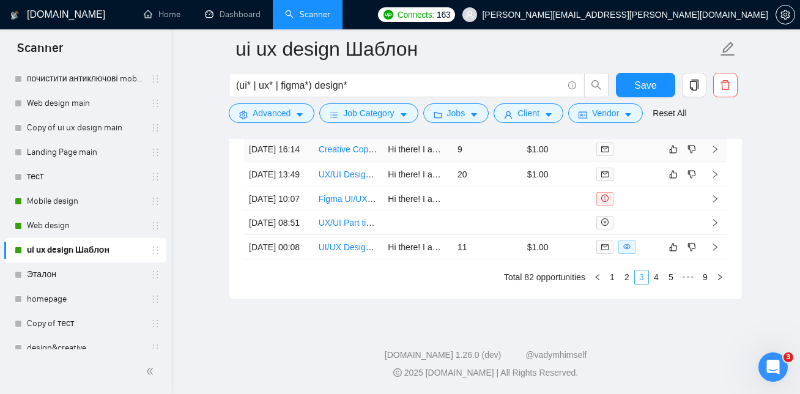
scroll to position [3492, 0]
click at [626, 284] on link "2" at bounding box center [626, 276] width 13 height 13
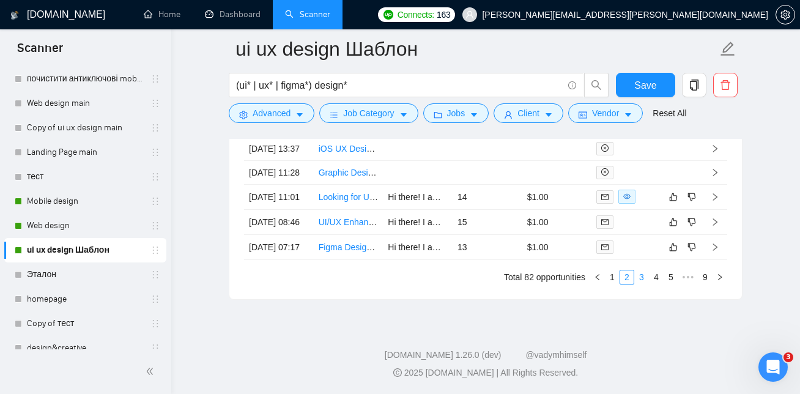
click at [634, 284] on link "3" at bounding box center [640, 276] width 13 height 13
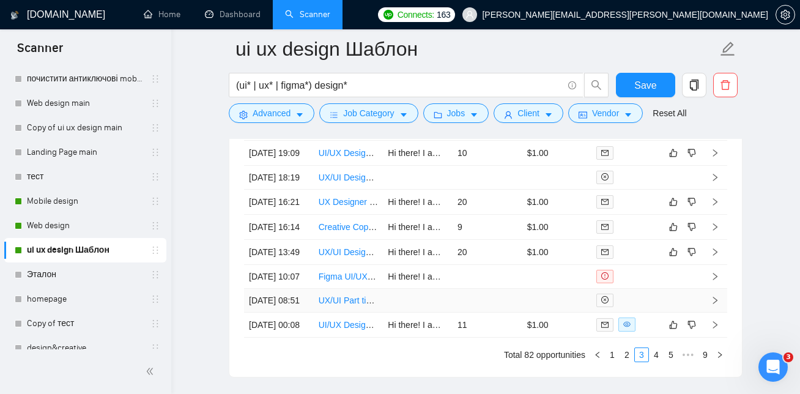
scroll to position [3505, 0]
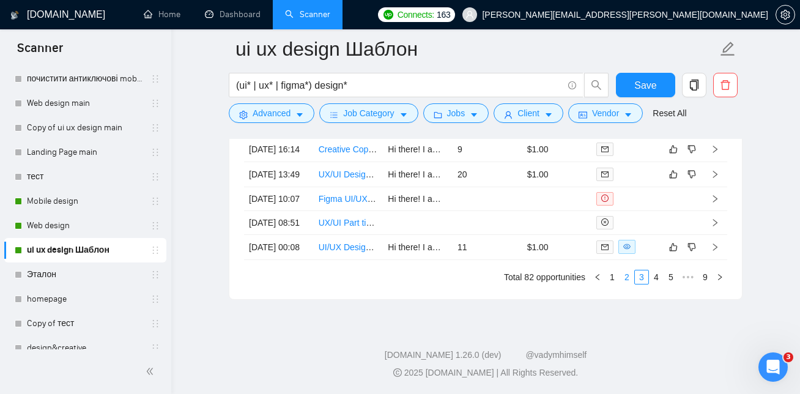
click at [623, 280] on link "2" at bounding box center [626, 276] width 13 height 13
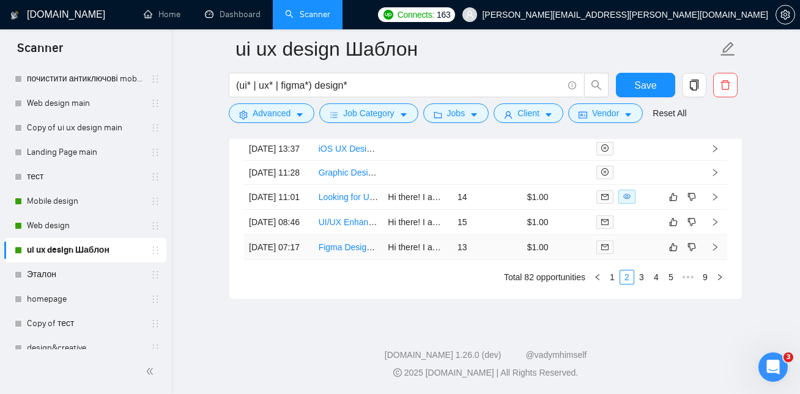
click at [350, 242] on link "Figma Designer Needed for Engaging UI/UX Projects" at bounding box center [419, 247] width 202 height 10
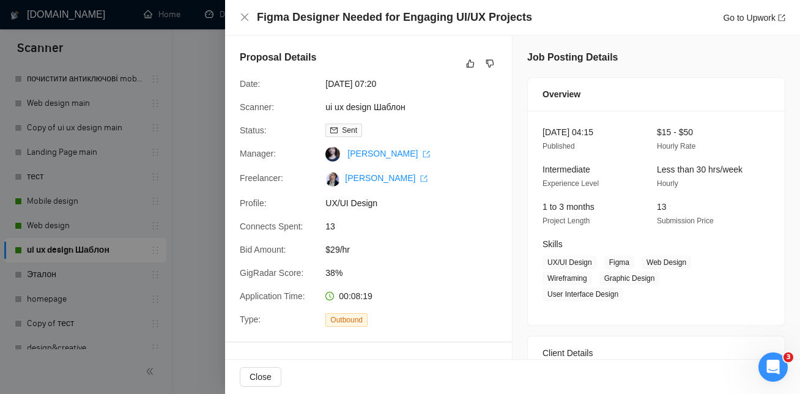
click at [177, 98] on div at bounding box center [400, 197] width 800 height 394
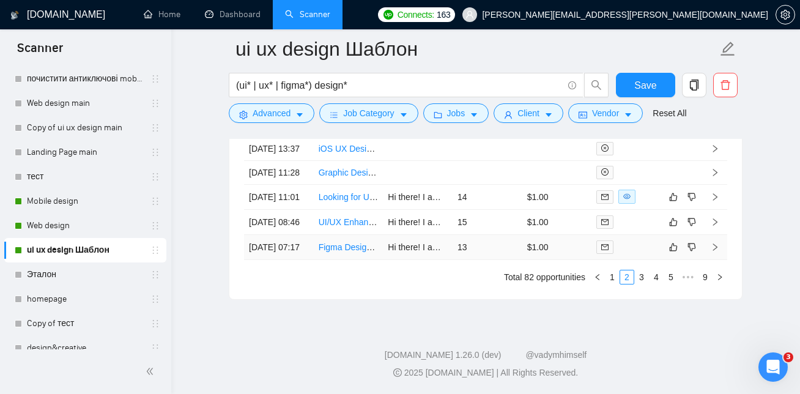
scroll to position [3443, 0]
click at [334, 227] on link "UI/UX Enhancement for Emergent AI Gaming App" at bounding box center [412, 222] width 189 height 10
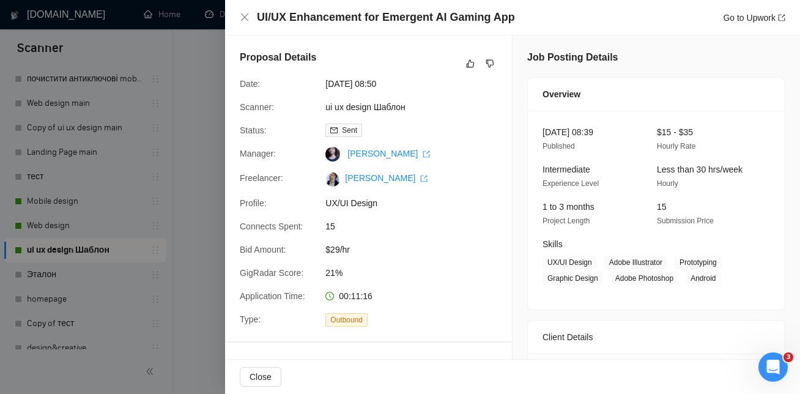
click at [196, 48] on div at bounding box center [400, 197] width 800 height 394
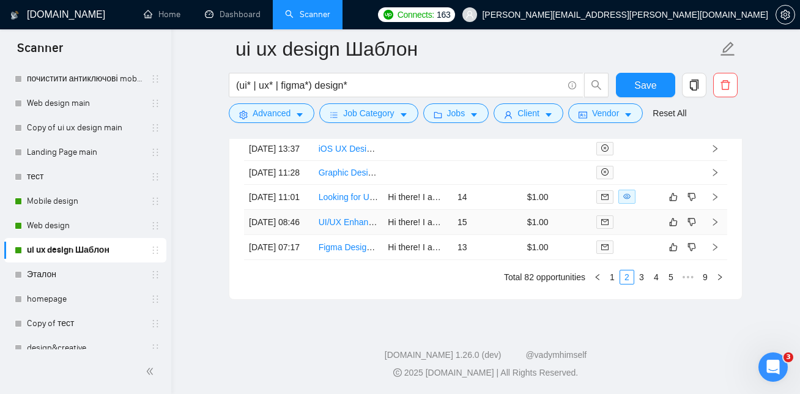
scroll to position [3459, 0]
click at [692, 252] on icon "dislike" at bounding box center [691, 247] width 9 height 10
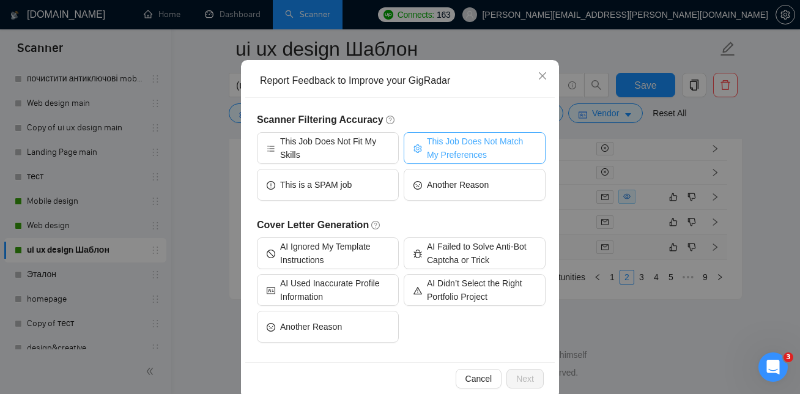
scroll to position [87, 0]
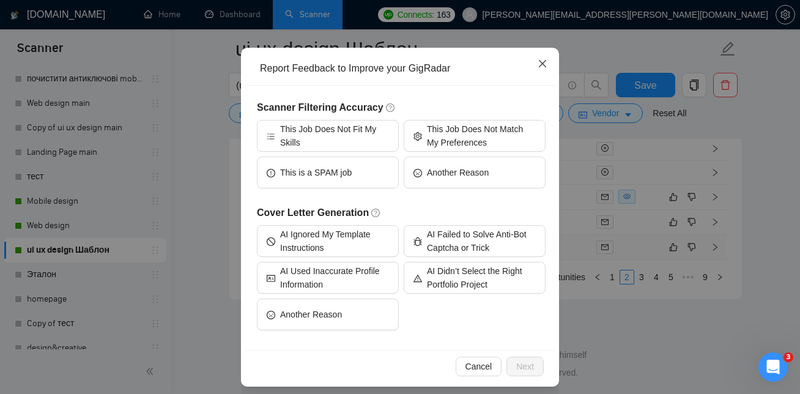
click at [539, 65] on icon "close" at bounding box center [542, 64] width 10 height 10
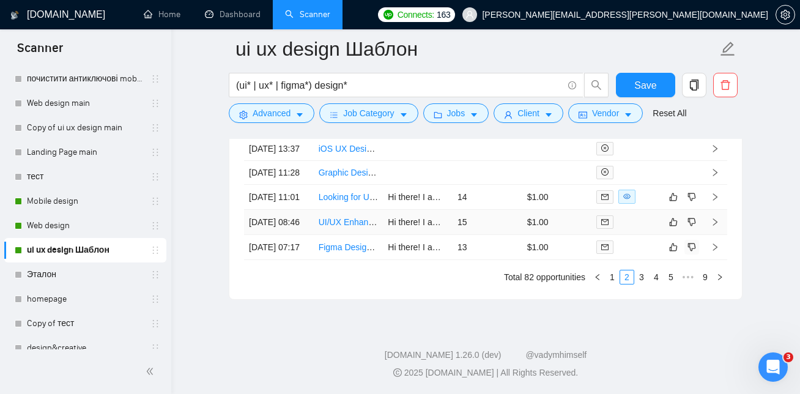
scroll to position [3436, 0]
click at [718, 260] on td at bounding box center [714, 247] width 24 height 25
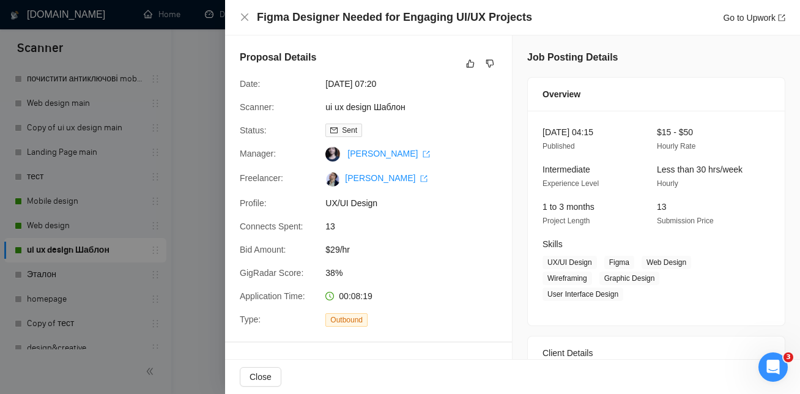
click at [157, 148] on div at bounding box center [400, 197] width 800 height 394
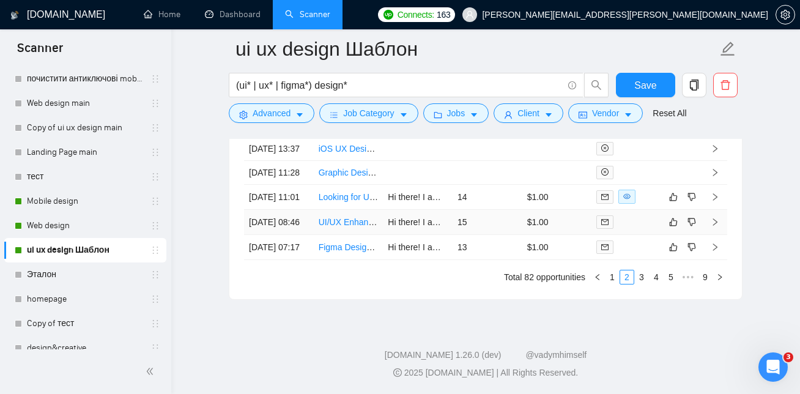
scroll to position [3429, 0]
click at [345, 227] on link "UI/UX Enhancement for Emergent AI Gaming App" at bounding box center [412, 222] width 189 height 10
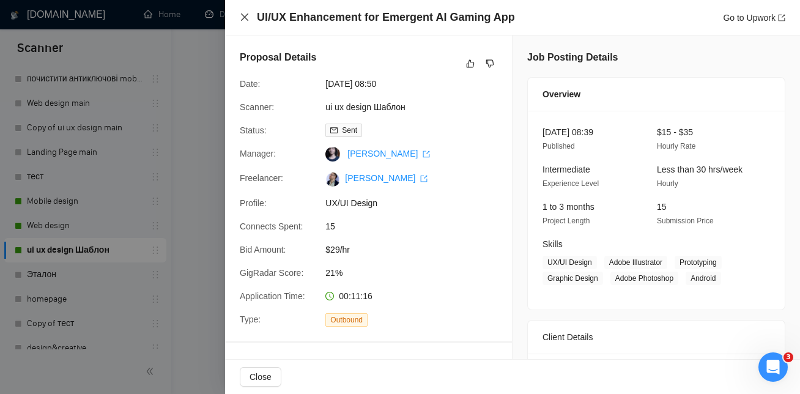
click at [248, 17] on icon "close" at bounding box center [245, 17] width 10 height 10
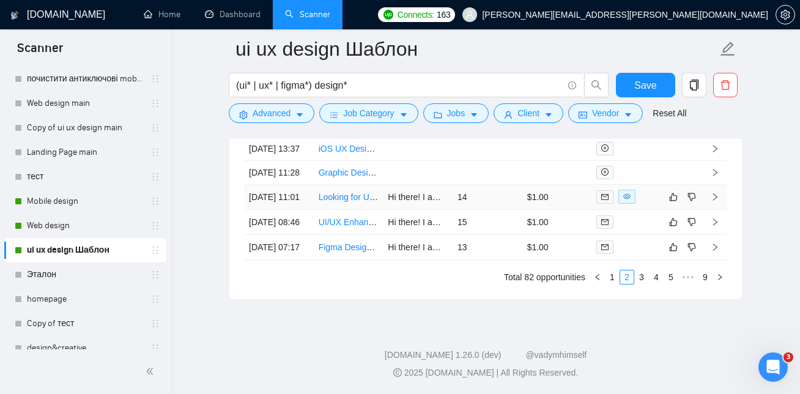
scroll to position [3409, 0]
click at [352, 202] on link "Looking for UI designer to simplified an existing UI on Figma" at bounding box center [432, 197] width 229 height 10
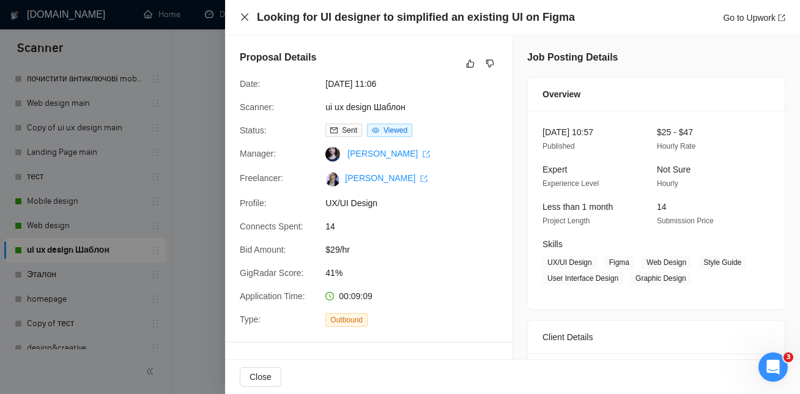
click at [244, 21] on icon "close" at bounding box center [245, 17] width 10 height 10
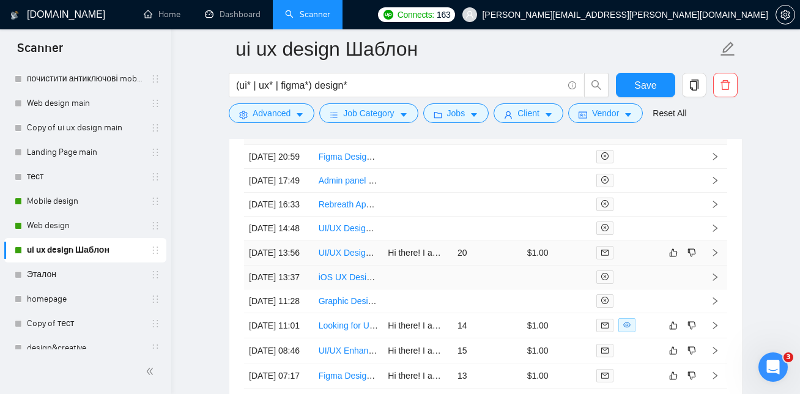
scroll to position [3240, 0]
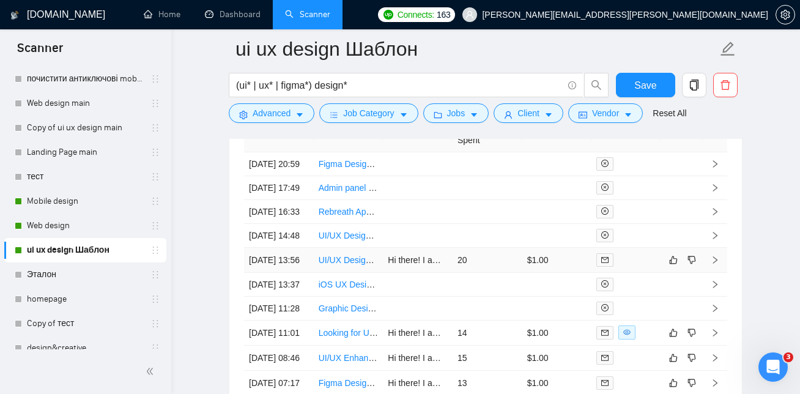
click at [356, 265] on link "UI/UX Designer & Front-End Developer for Fintech Startup" at bounding box center [429, 260] width 222 height 10
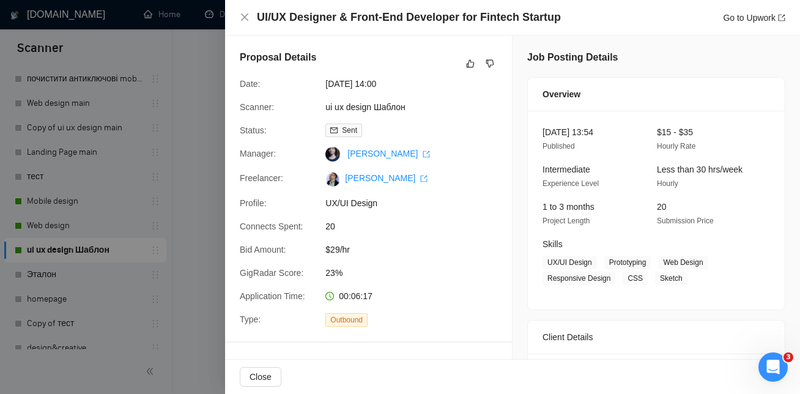
click at [164, 103] on div at bounding box center [400, 197] width 800 height 394
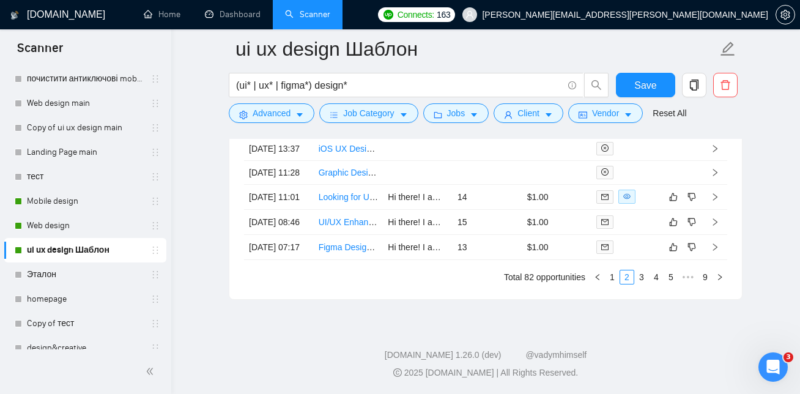
scroll to position [3505, 0]
click at [611, 274] on link "1" at bounding box center [611, 276] width 13 height 13
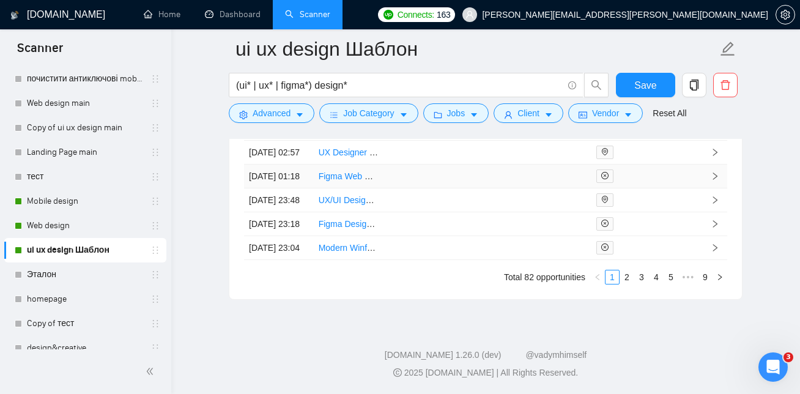
scroll to position [3472, 0]
click at [621, 284] on link "2" at bounding box center [626, 276] width 13 height 13
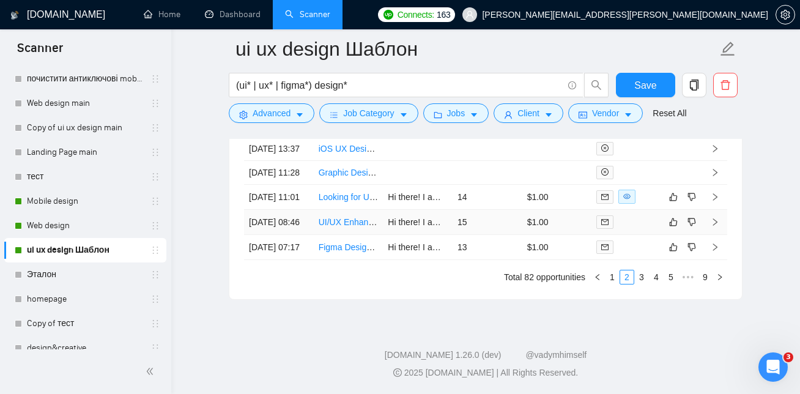
scroll to position [3505, 0]
click at [609, 278] on link "1" at bounding box center [611, 276] width 13 height 13
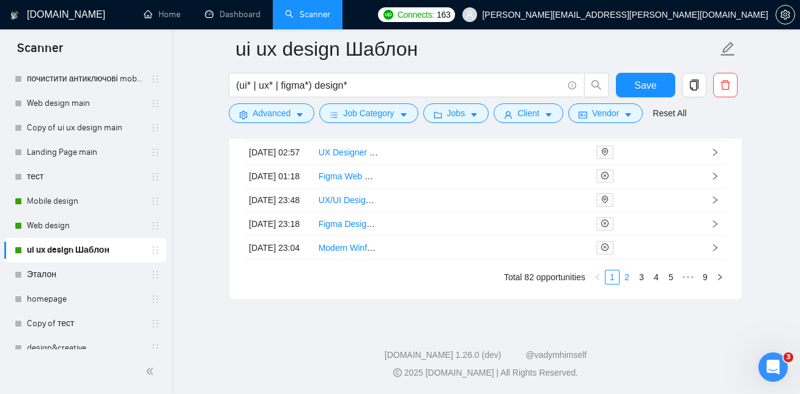
click at [626, 278] on link "2" at bounding box center [626, 276] width 13 height 13
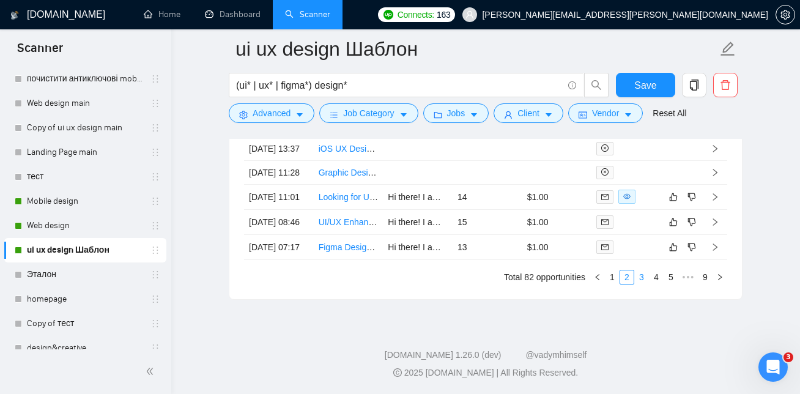
click at [639, 277] on link "3" at bounding box center [640, 276] width 13 height 13
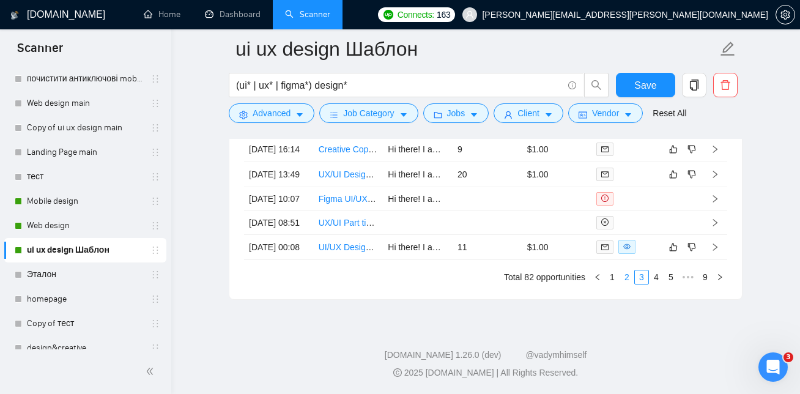
click at [623, 279] on link "2" at bounding box center [626, 276] width 13 height 13
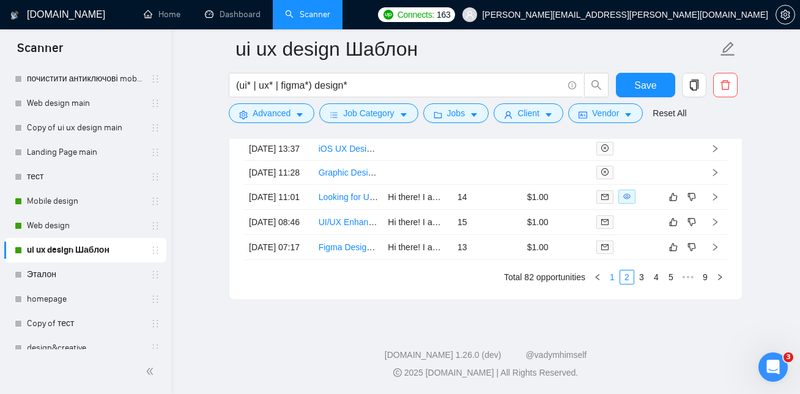
click at [612, 270] on link "1" at bounding box center [611, 276] width 13 height 13
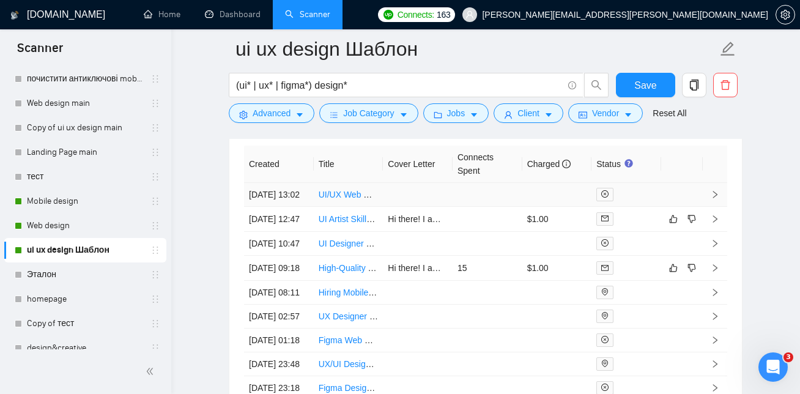
scroll to position [3231, 0]
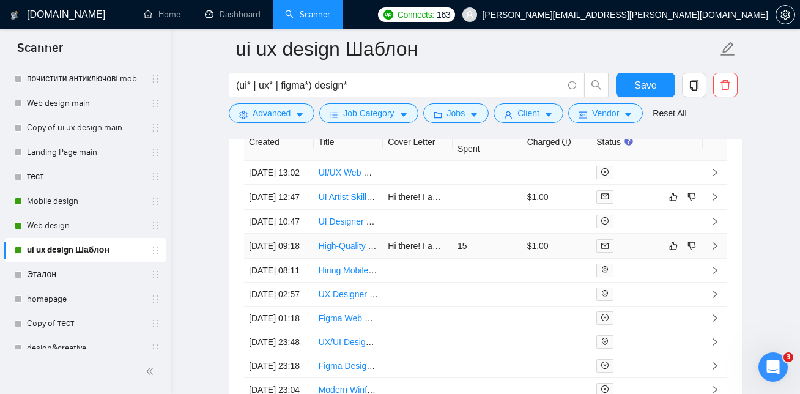
click at [349, 251] on link "High-Quality Medication Landing Page Design in [GEOGRAPHIC_DATA]" at bounding box center [456, 246] width 276 height 10
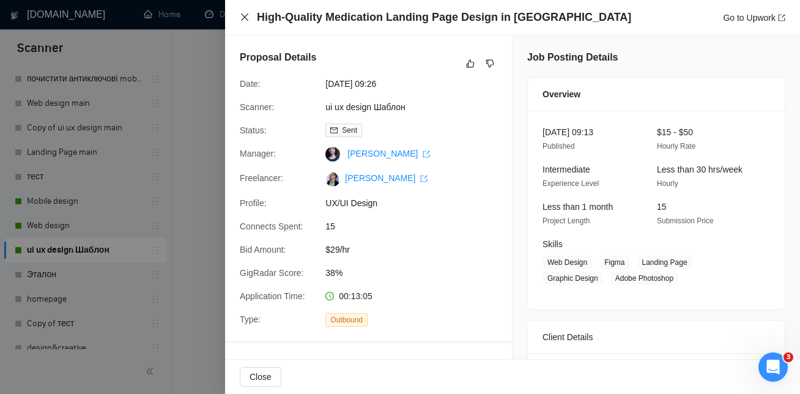
click at [245, 17] on icon "close" at bounding box center [244, 16] width 7 height 7
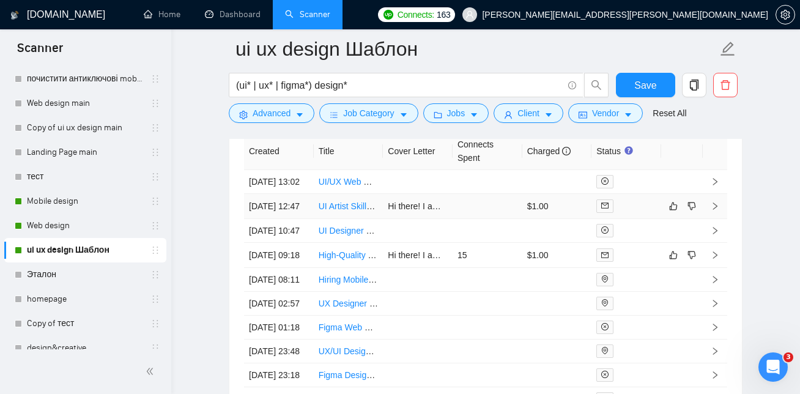
scroll to position [3224, 0]
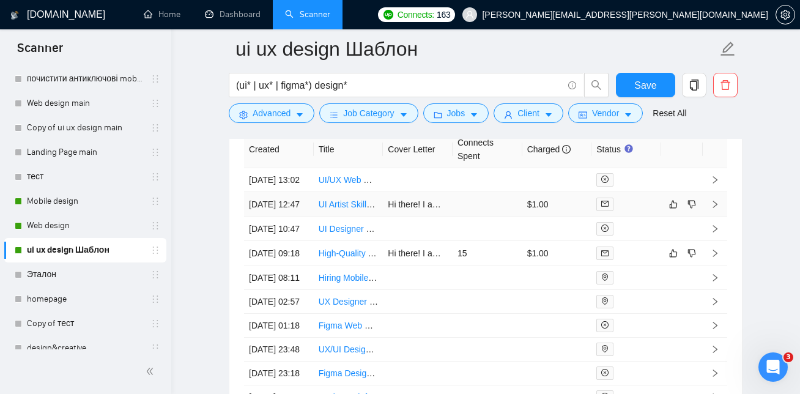
click at [345, 209] on link "UI Artist Skillset Requirements" at bounding box center [375, 204] width 115 height 10
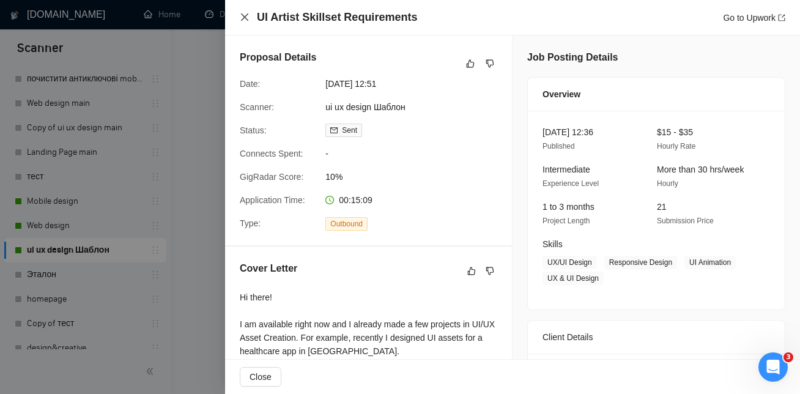
click at [246, 20] on icon "close" at bounding box center [244, 16] width 7 height 7
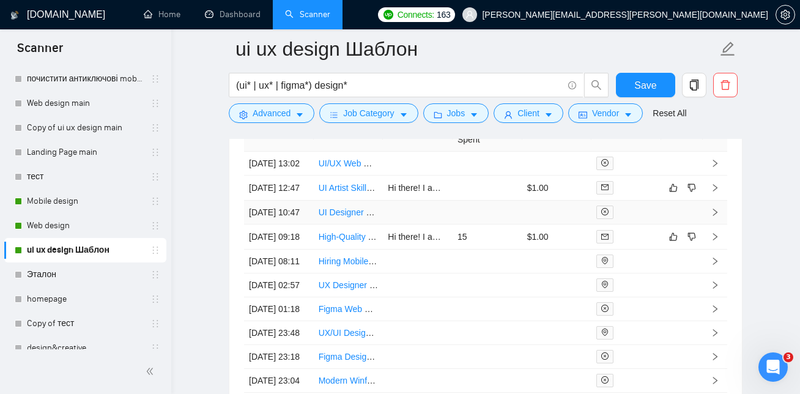
scroll to position [3269, 0]
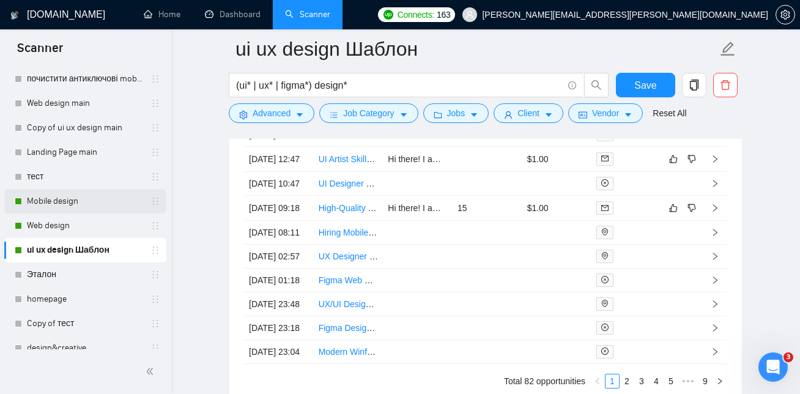
click at [72, 197] on link "Mobile design" at bounding box center [85, 201] width 116 height 24
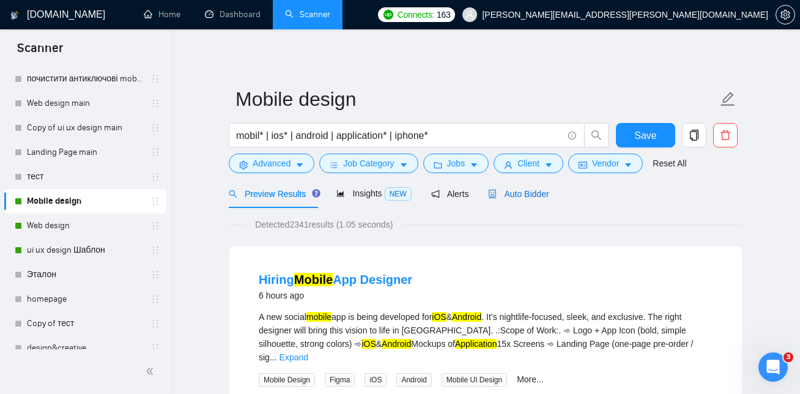
click at [542, 193] on span "Auto Bidder" at bounding box center [518, 194] width 61 height 10
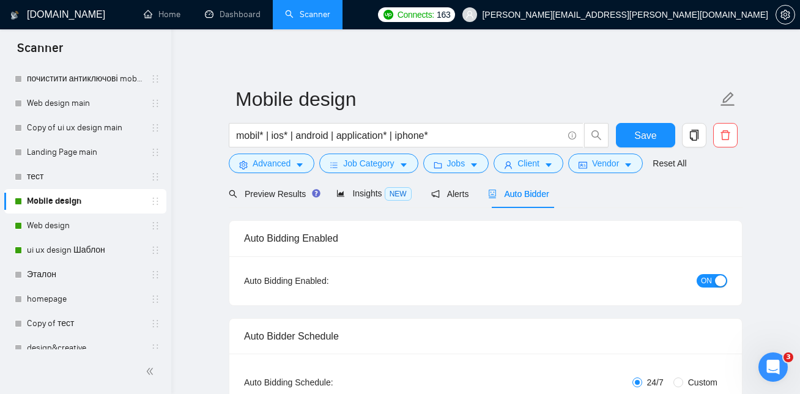
checkbox input "true"
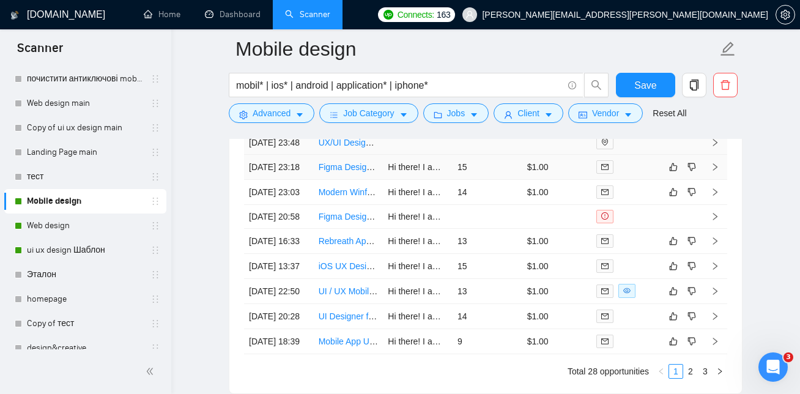
scroll to position [3267, 0]
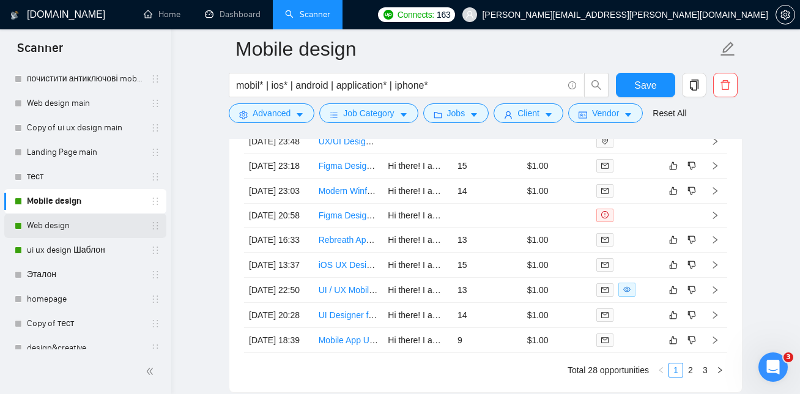
click at [64, 228] on link "Web design" at bounding box center [85, 225] width 116 height 24
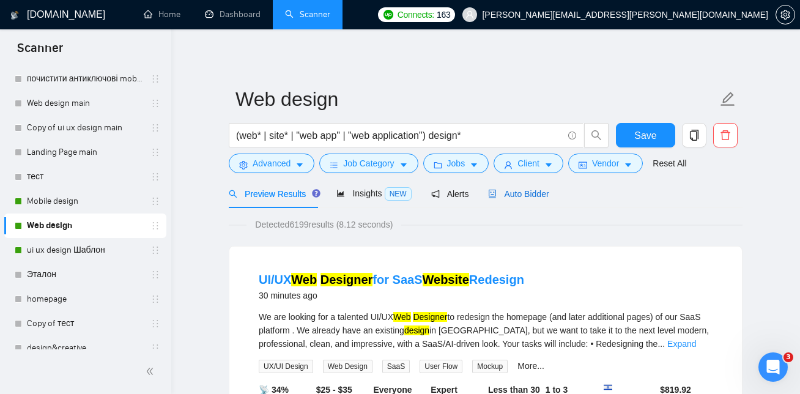
click at [525, 196] on span "Auto Bidder" at bounding box center [518, 194] width 61 height 10
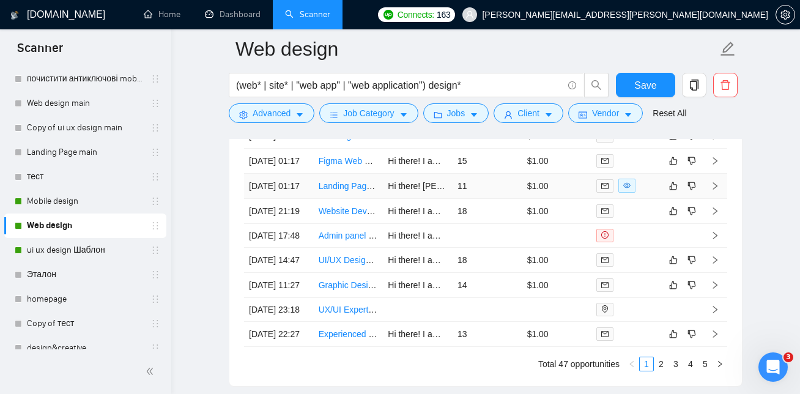
scroll to position [3111, 0]
click at [337, 189] on link "Landing Page Design for Local Service Company" at bounding box center [411, 185] width 187 height 10
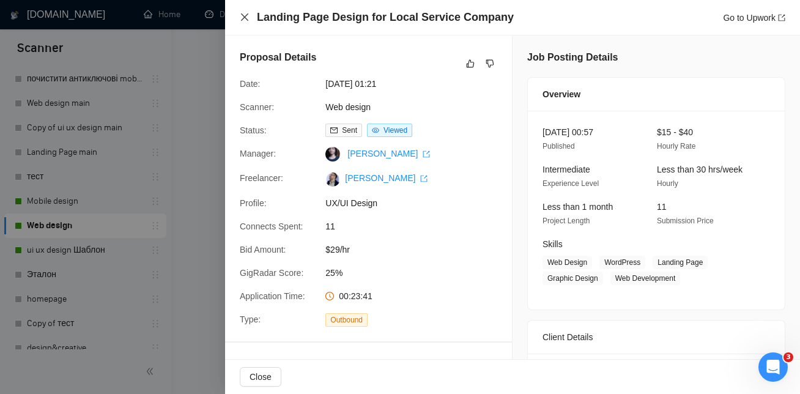
click at [245, 17] on icon "close" at bounding box center [244, 16] width 7 height 7
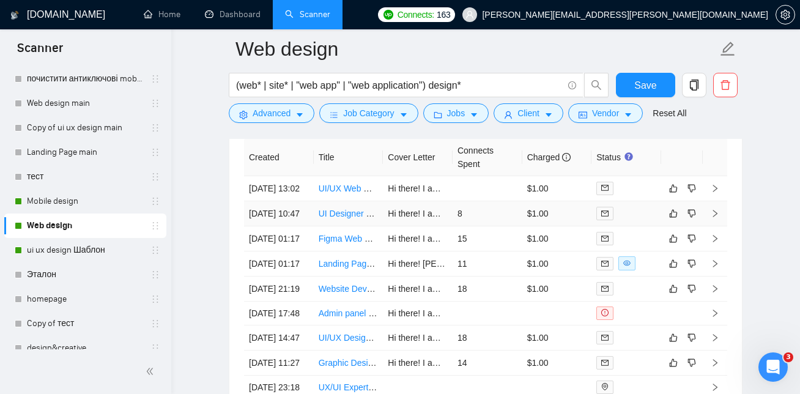
scroll to position [3028, 0]
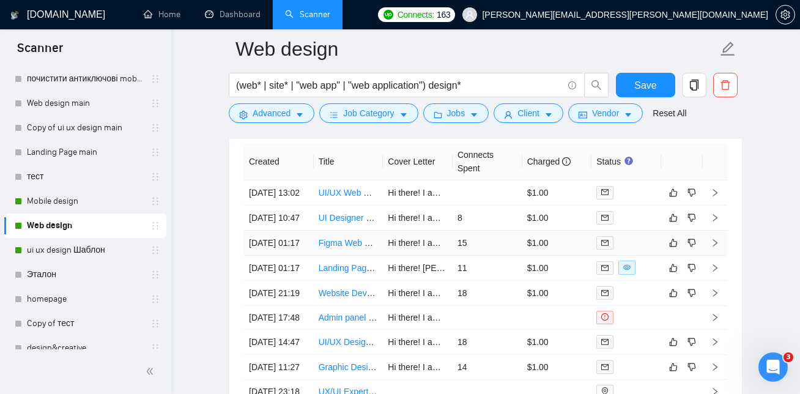
click at [350, 248] on link "Figma Web Designer Needed for Creative Project" at bounding box center [412, 243] width 188 height 10
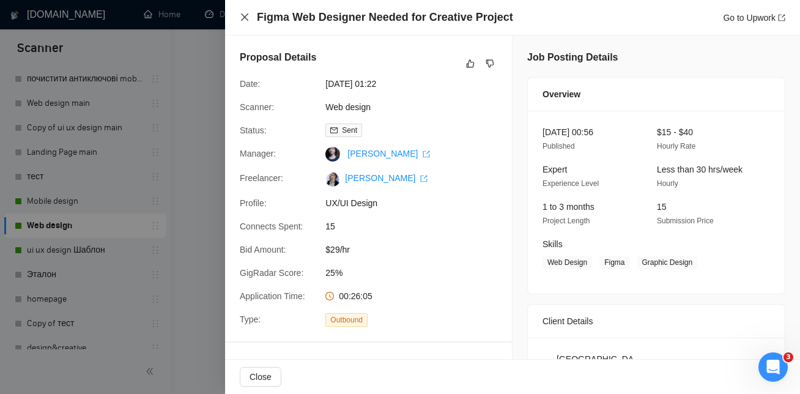
click at [240, 15] on icon "close" at bounding box center [245, 17] width 10 height 10
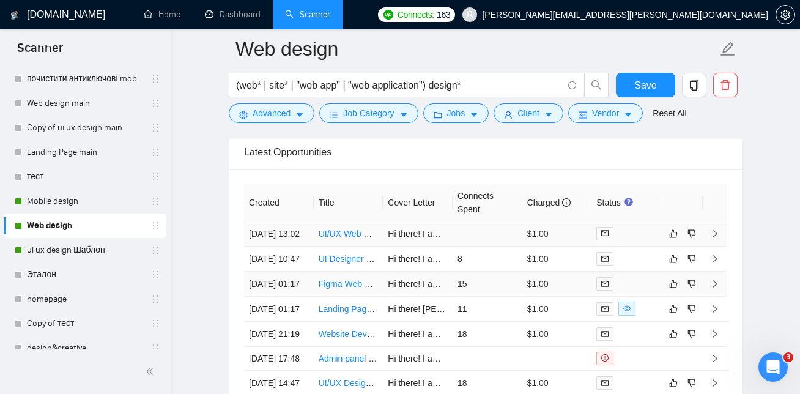
scroll to position [2990, 0]
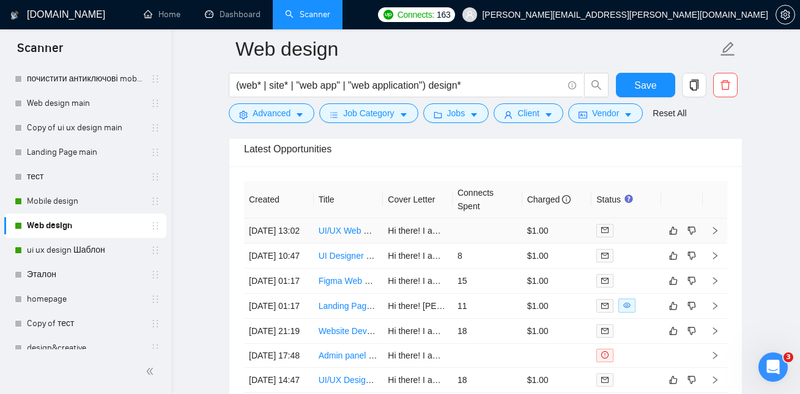
click at [353, 233] on link "UI/UX Web Designer for SaaS Website Redesign" at bounding box center [411, 231] width 186 height 10
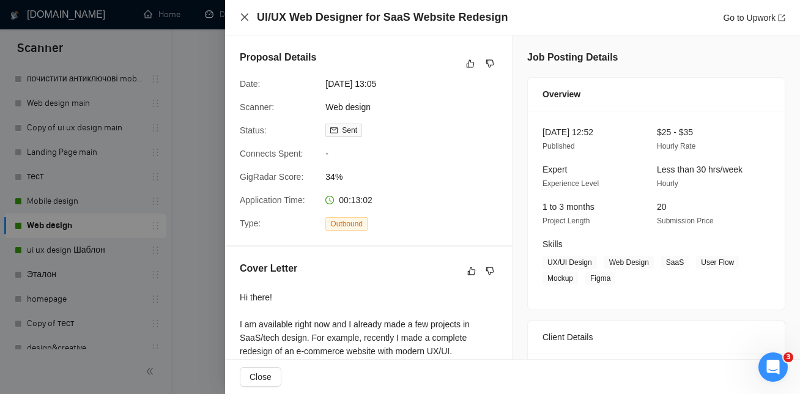
click at [241, 20] on icon "close" at bounding box center [244, 16] width 7 height 7
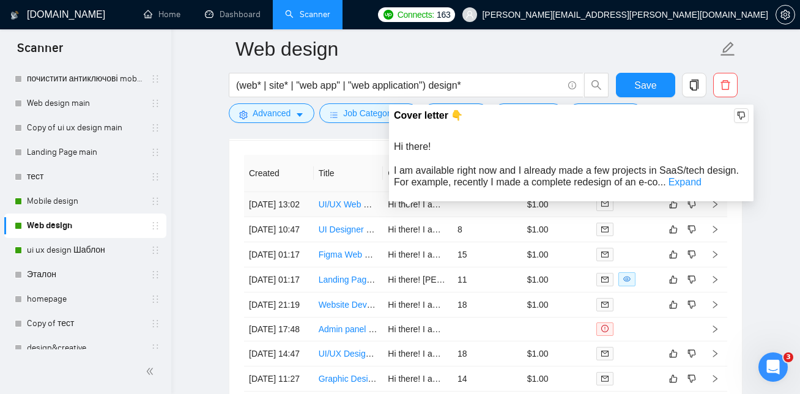
scroll to position [3017, 0]
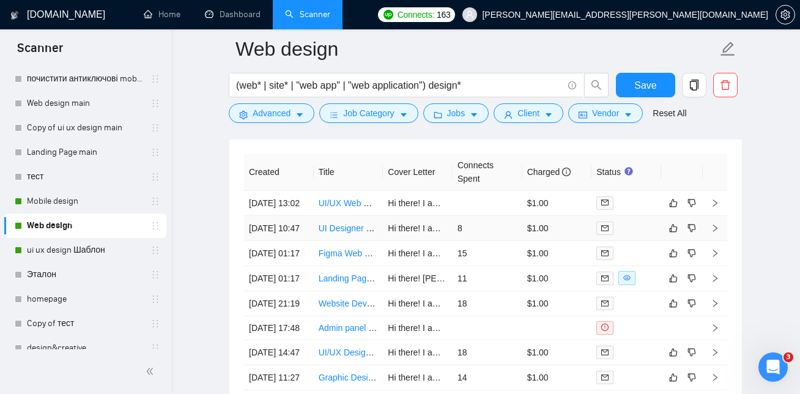
click at [356, 233] on link "UI Designer Needed for Simple Website Project" at bounding box center [408, 228] width 180 height 10
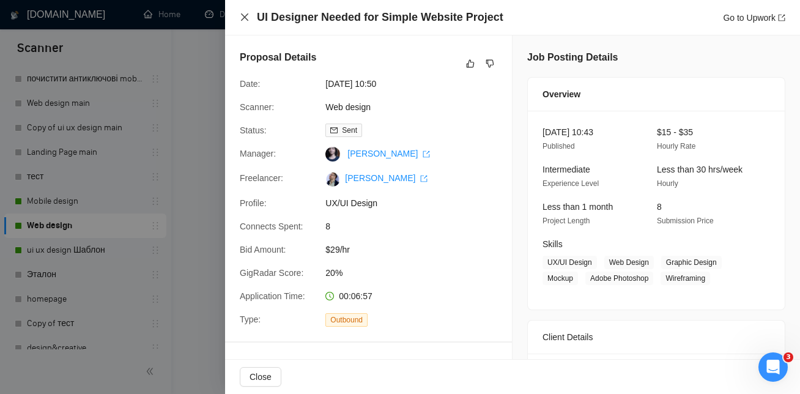
click at [249, 18] on icon "close" at bounding box center [245, 17] width 10 height 10
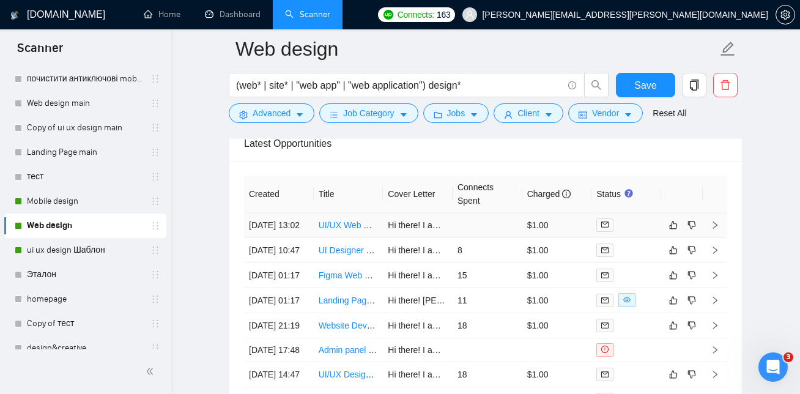
scroll to position [2993, 0]
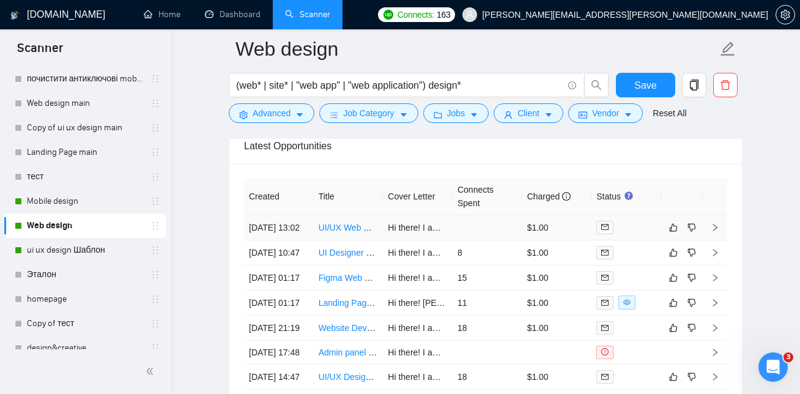
click at [350, 232] on link "UI/UX Web Designer for SaaS Website Redesign" at bounding box center [411, 227] width 186 height 10
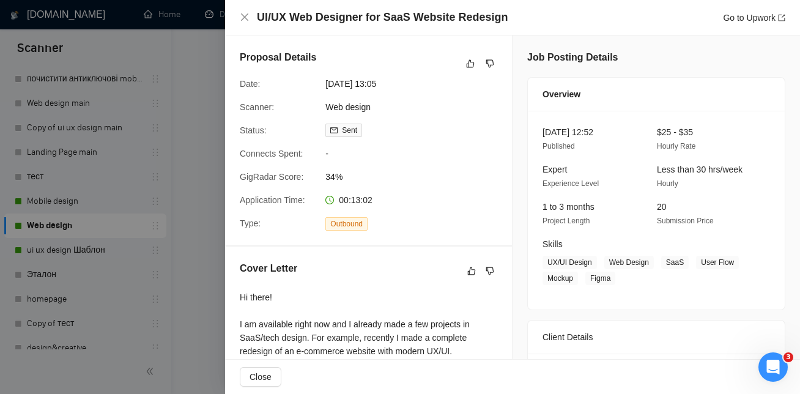
click at [244, 24] on div "UI/UX Web Designer for SaaS Website Redesign Go to Upwork" at bounding box center [512, 17] width 545 height 15
click at [238, 16] on div "UI/UX Web Designer for SaaS Website Redesign Go to Upwork" at bounding box center [512, 17] width 575 height 35
click at [245, 16] on icon "close" at bounding box center [245, 17] width 10 height 10
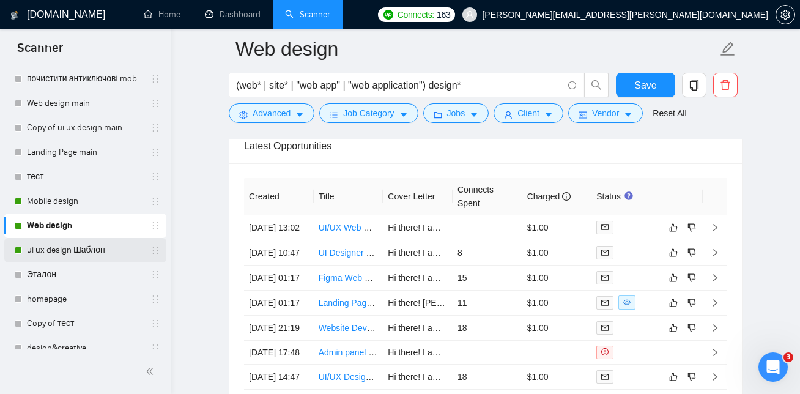
click at [74, 245] on link "ui ux design Шаблон" at bounding box center [85, 250] width 116 height 24
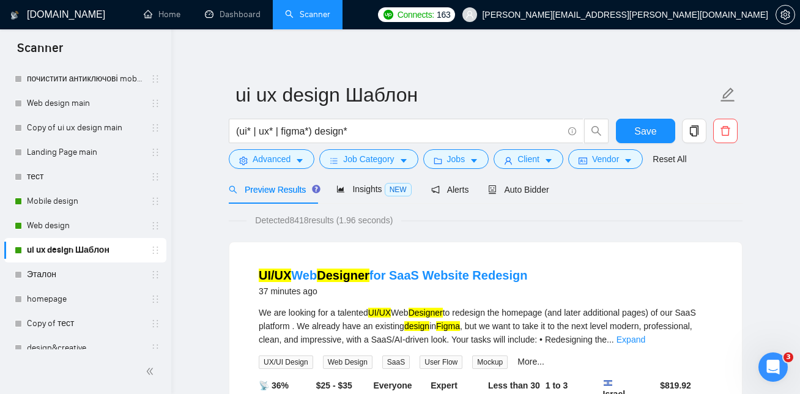
scroll to position [17, 0]
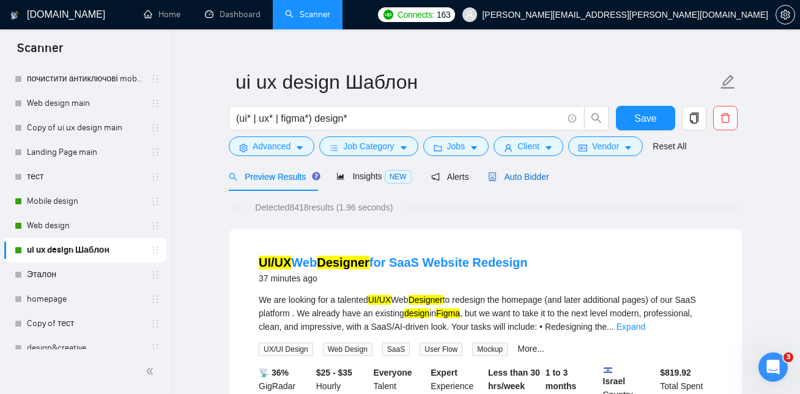
click at [507, 174] on span "Auto Bidder" at bounding box center [518, 177] width 61 height 10
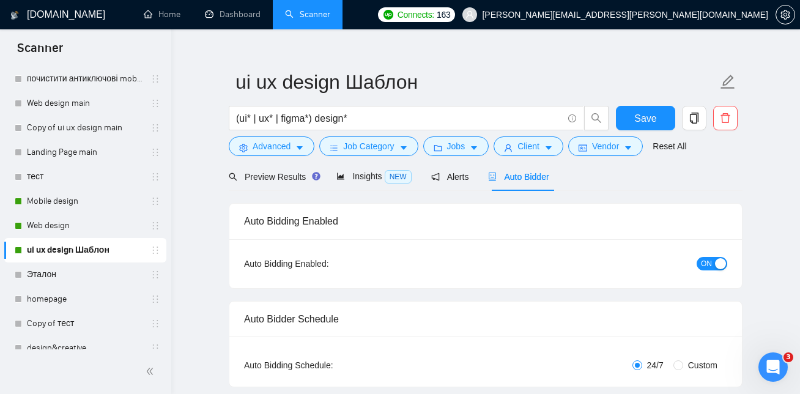
checkbox input "true"
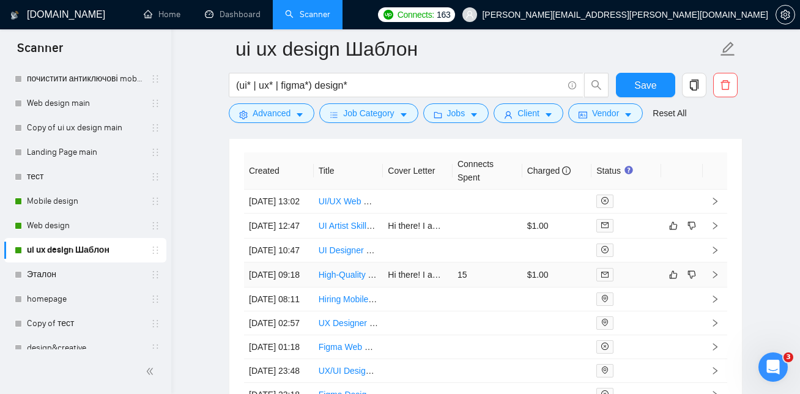
scroll to position [3199, 0]
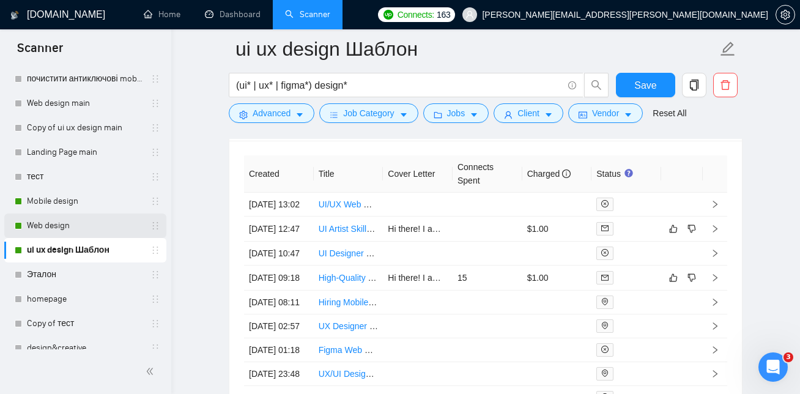
click at [86, 222] on link "Web design" at bounding box center [85, 225] width 116 height 24
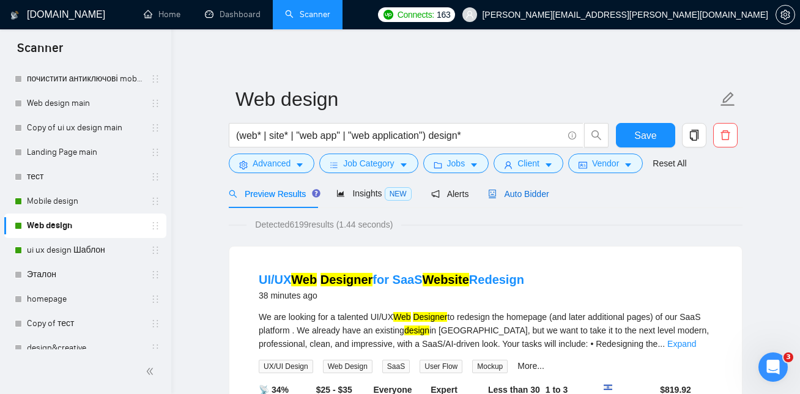
click at [520, 196] on span "Auto Bidder" at bounding box center [518, 194] width 61 height 10
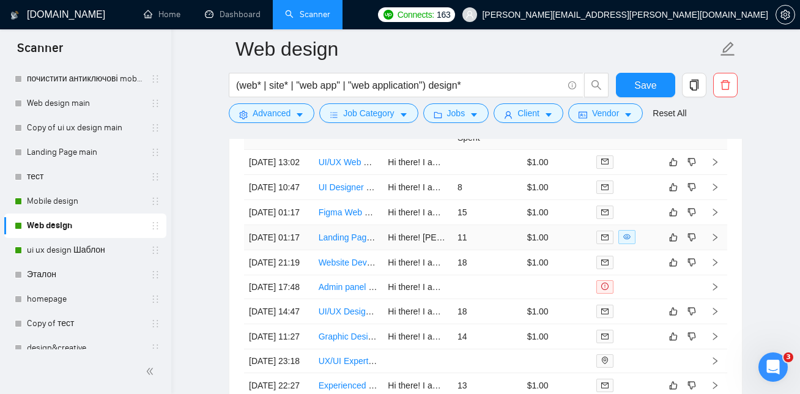
scroll to position [3060, 0]
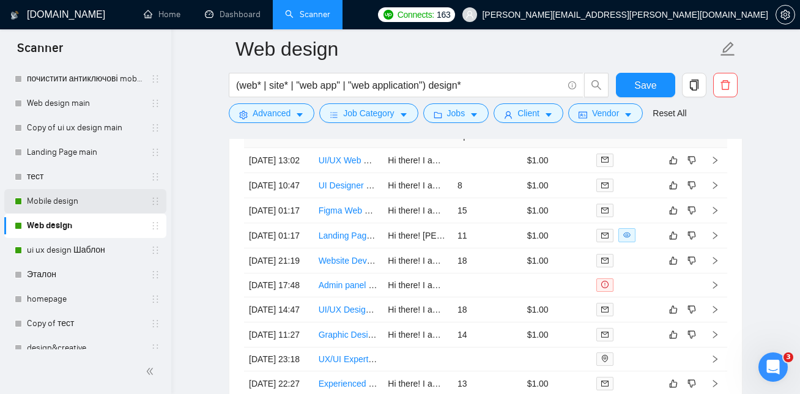
click at [77, 199] on link "Mobile design" at bounding box center [85, 201] width 116 height 24
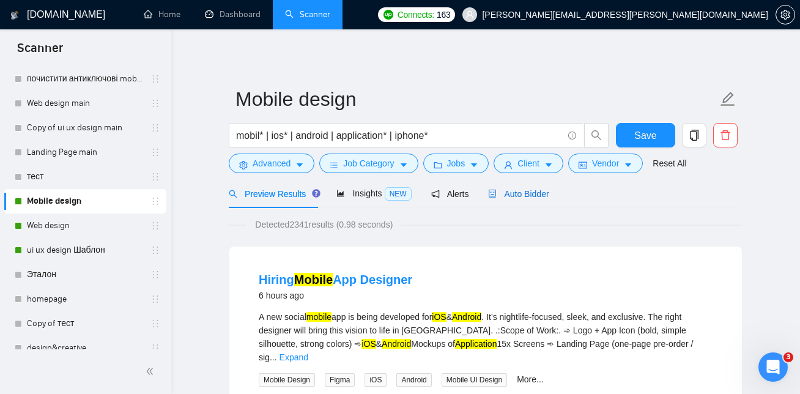
click at [543, 191] on span "Auto Bidder" at bounding box center [518, 194] width 61 height 10
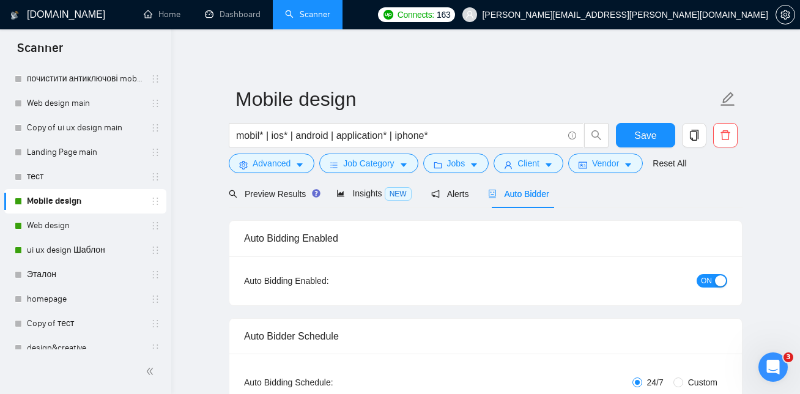
checkbox input "true"
click at [49, 228] on link "Web design" at bounding box center [85, 225] width 116 height 24
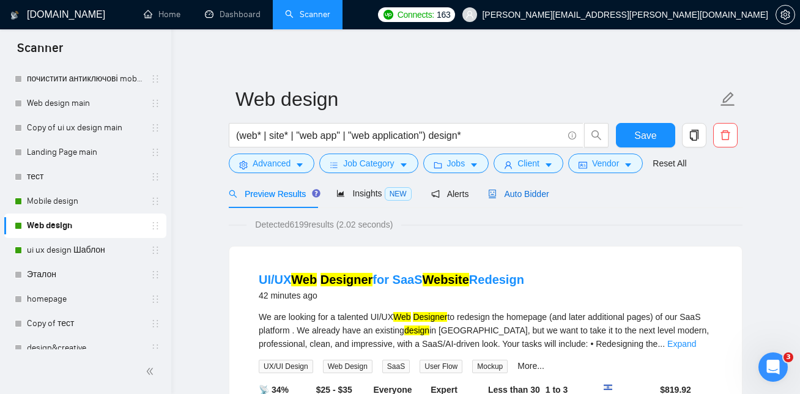
click at [513, 193] on span "Auto Bidder" at bounding box center [518, 194] width 61 height 10
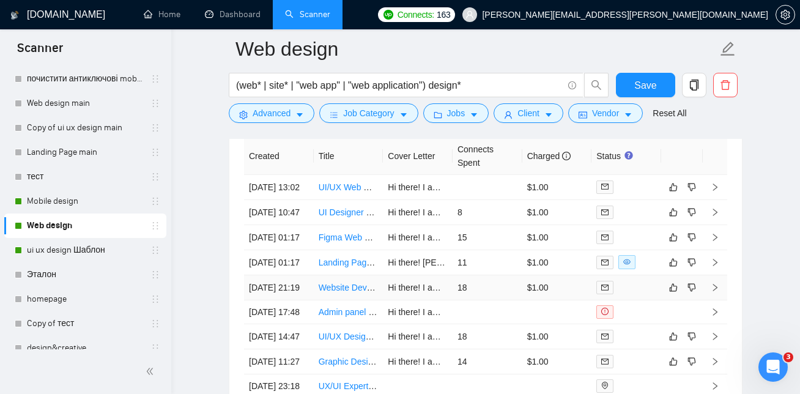
scroll to position [3037, 0]
